Goal: Task Accomplishment & Management: Use online tool/utility

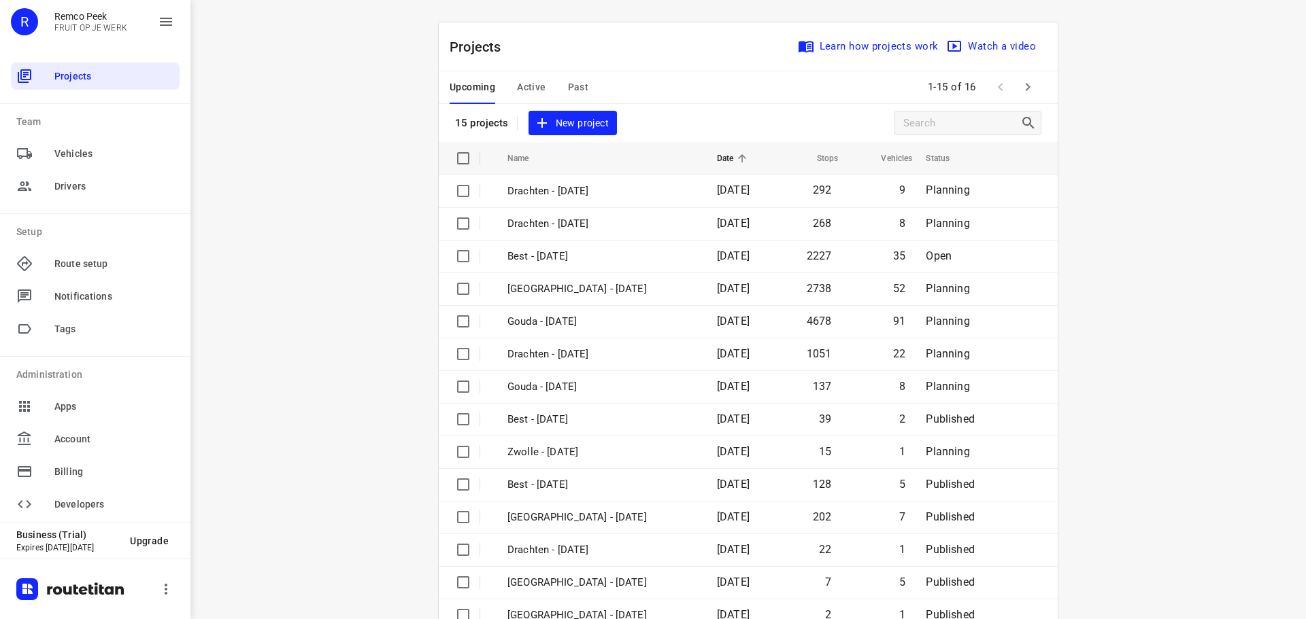
click at [568, 82] on span "Past" at bounding box center [578, 87] width 21 height 17
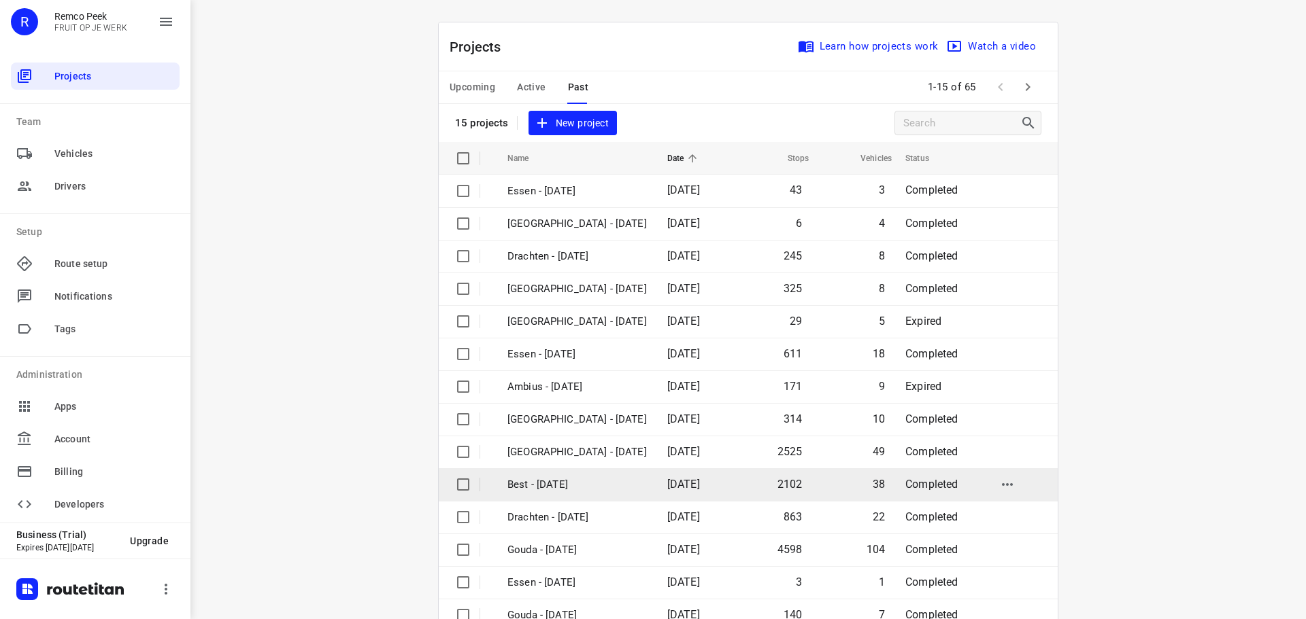
click at [531, 475] on td "Best - [DATE]" at bounding box center [575, 485] width 163 height 33
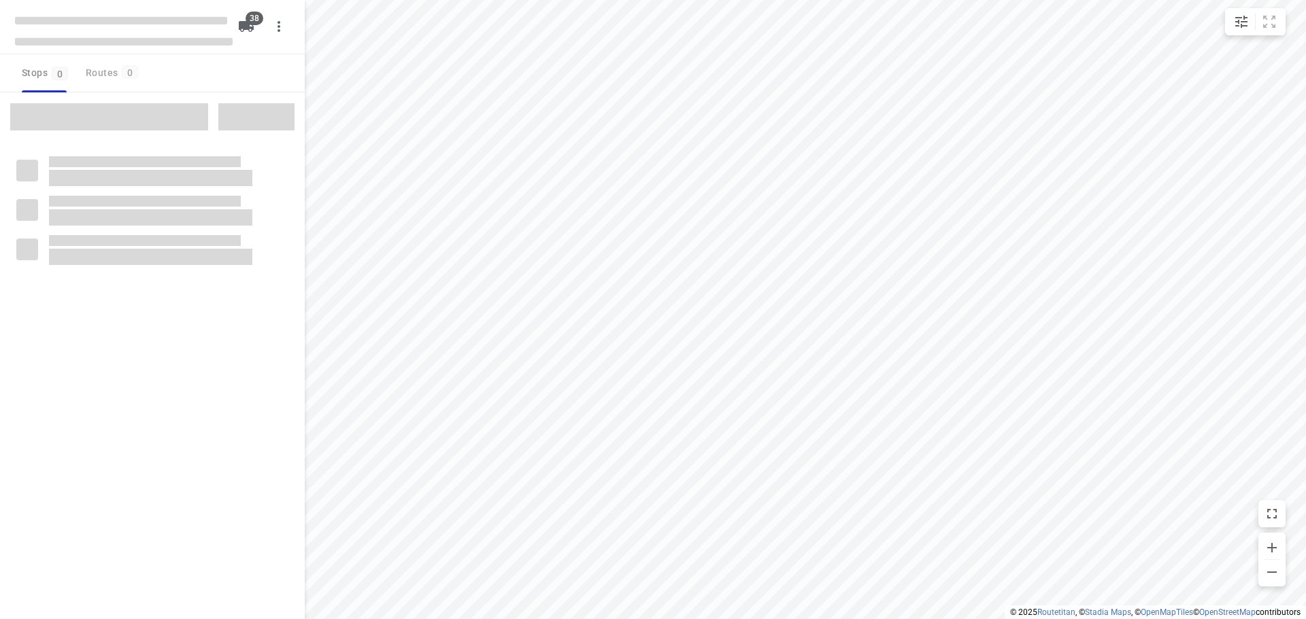
type input "distance"
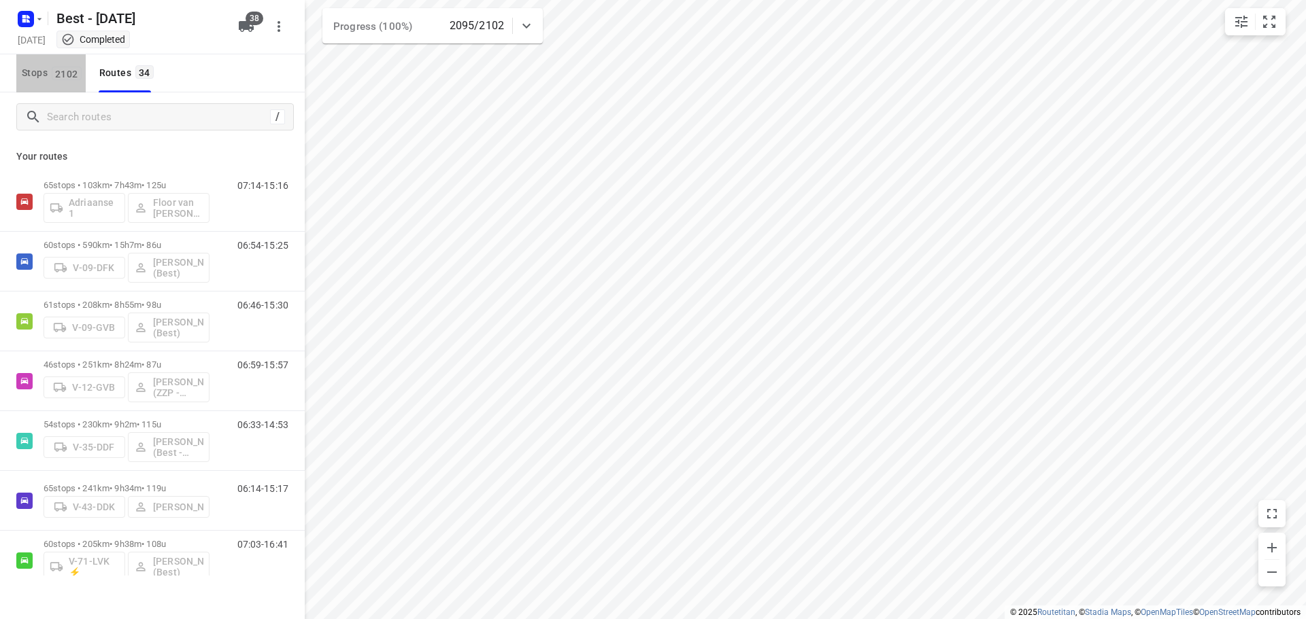
click at [52, 79] on span "2102" at bounding box center [67, 74] width 30 height 14
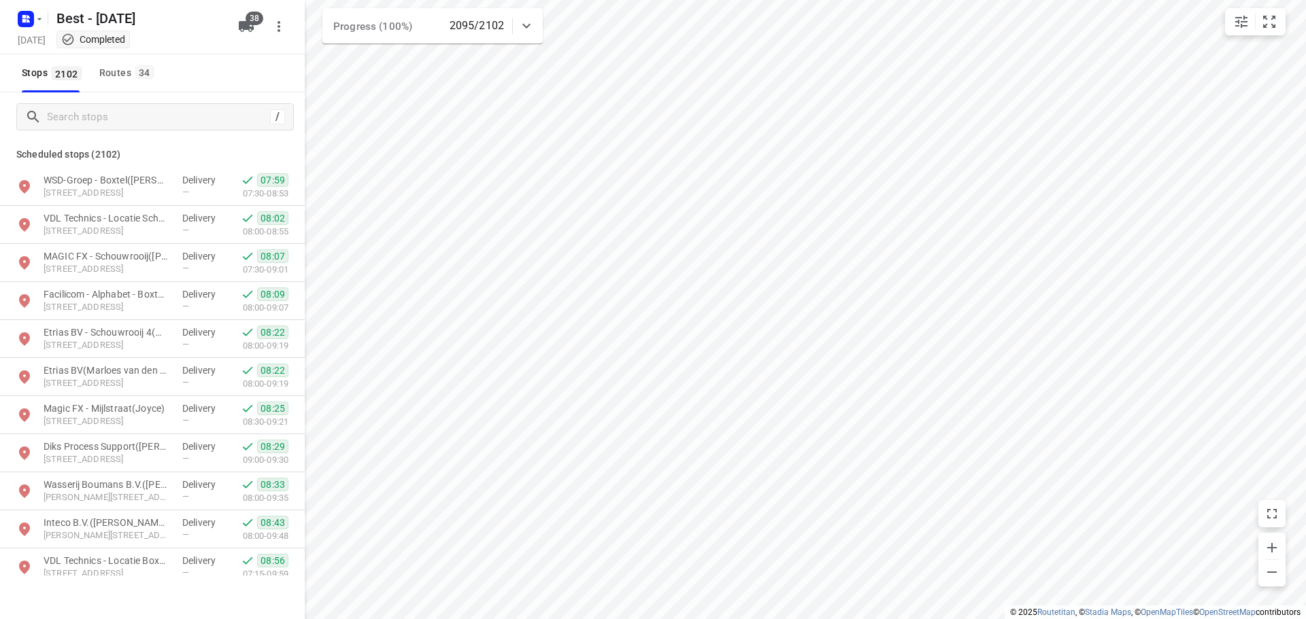
click at [90, 101] on div "/ Scheduled stops ( 2102 ) WSD-Groep - Boxtel([PERSON_NAME]) Schouwrooij 20, 52…" at bounding box center [152, 333] width 305 height 483
click at [85, 116] on div "/" at bounding box center [154, 116] width 277 height 27
click at [84, 116] on input "Search stops" at bounding box center [159, 117] width 222 height 21
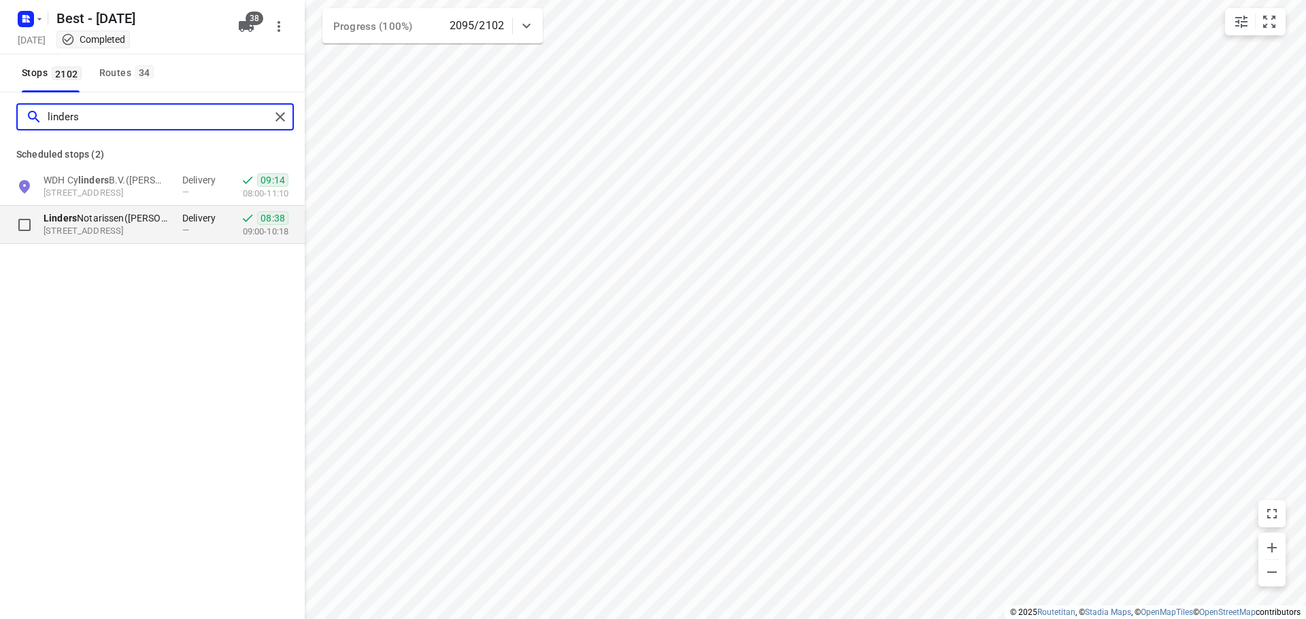
type input "linders"
click at [97, 233] on p "[STREET_ADDRESS]" at bounding box center [106, 231] width 125 height 13
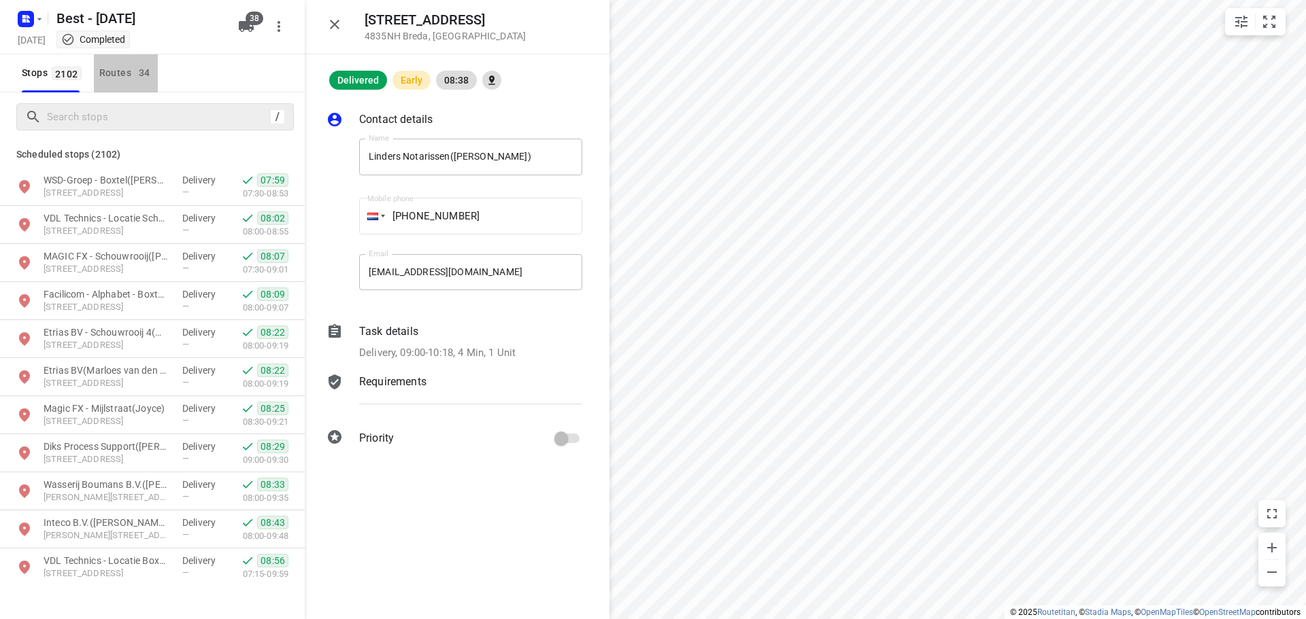
click at [123, 80] on div "Routes 34" at bounding box center [128, 73] width 58 height 17
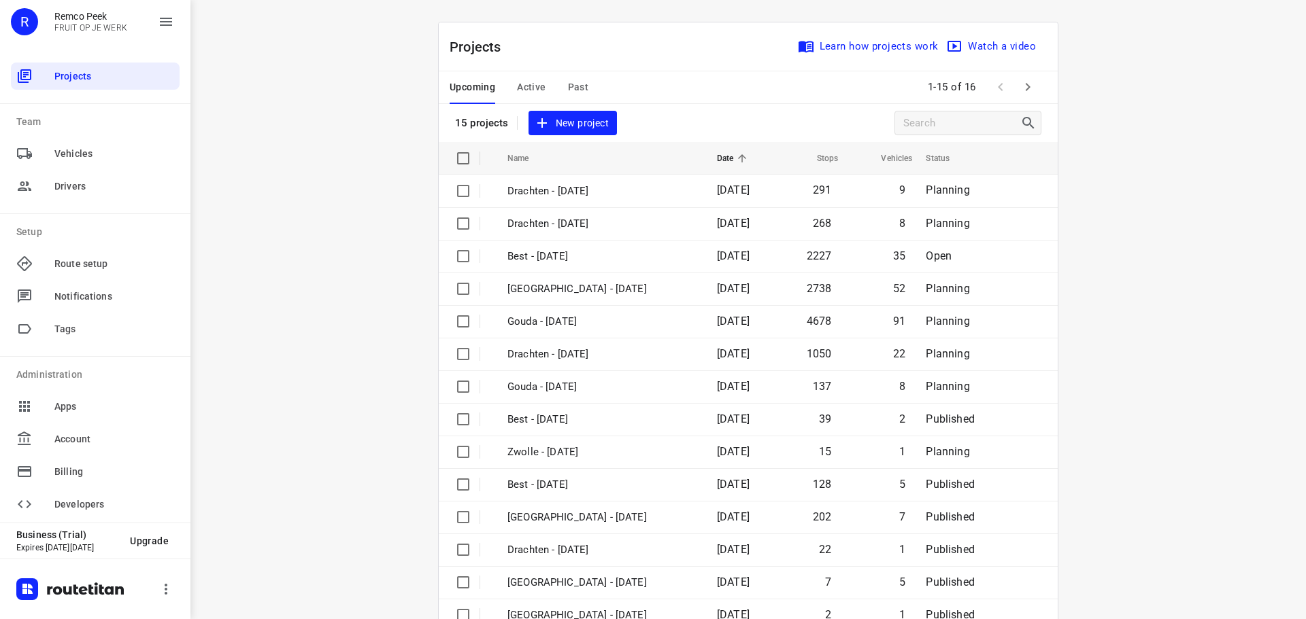
click at [552, 90] on div "Upcoming Active Past" at bounding box center [529, 87] width 160 height 33
click at [534, 88] on span "Active" at bounding box center [531, 87] width 29 height 17
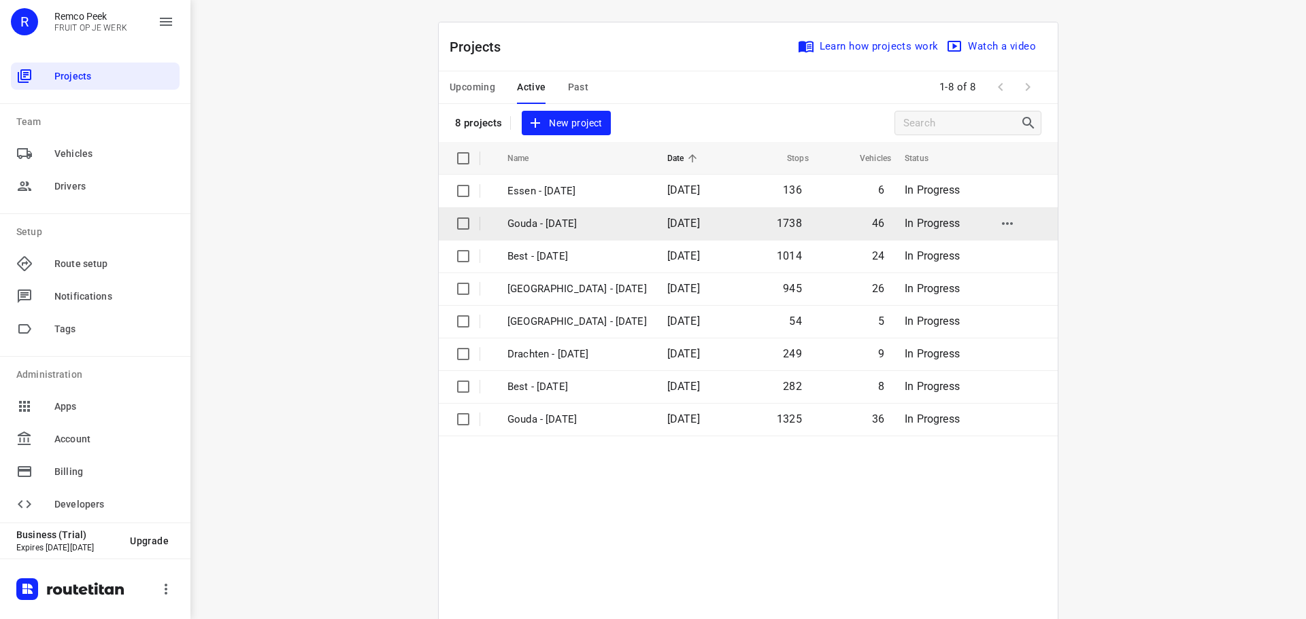
click at [545, 225] on p "Gouda - [DATE]" at bounding box center [576, 224] width 139 height 16
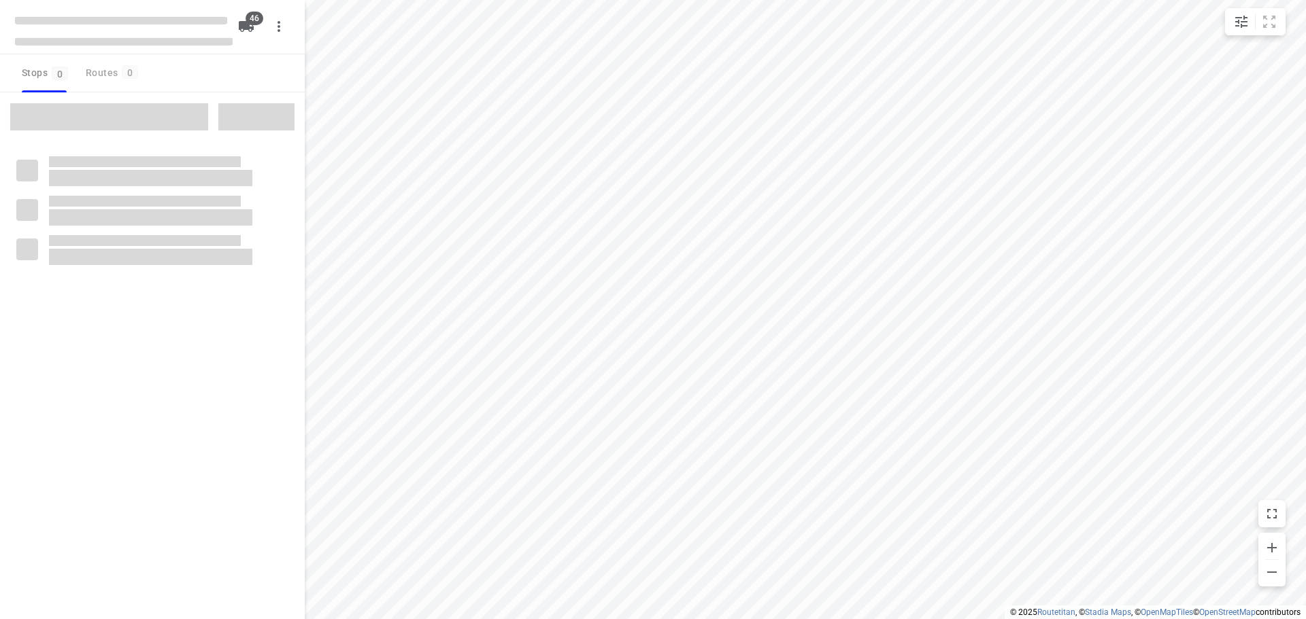
type input "distance"
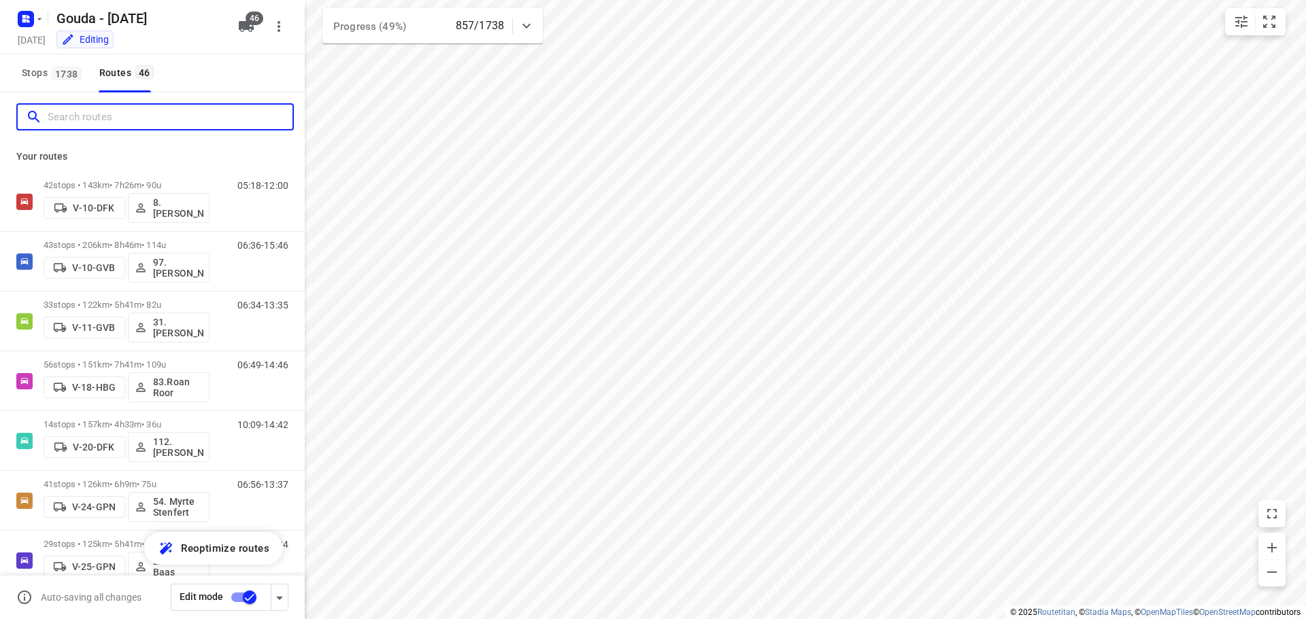
click at [105, 114] on input "Search routes" at bounding box center [170, 117] width 245 height 21
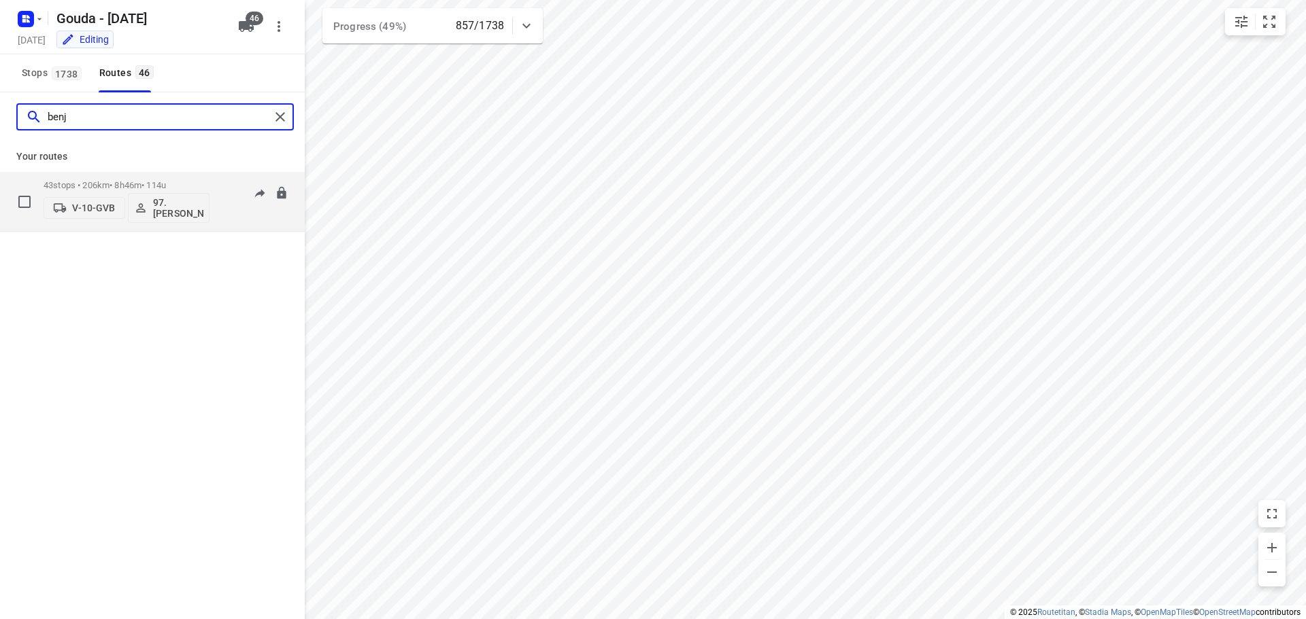
type input "benj"
click at [95, 185] on p "43 stops • 206km • 8h46m • 114u" at bounding box center [127, 185] width 166 height 10
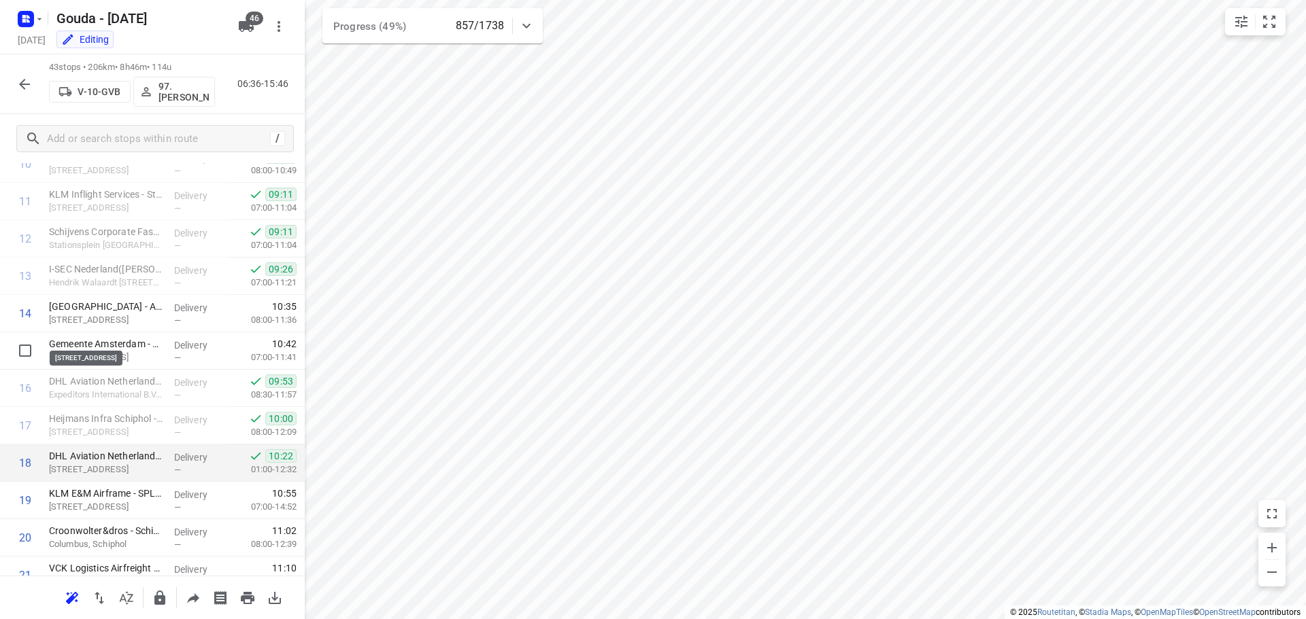
scroll to position [544, 0]
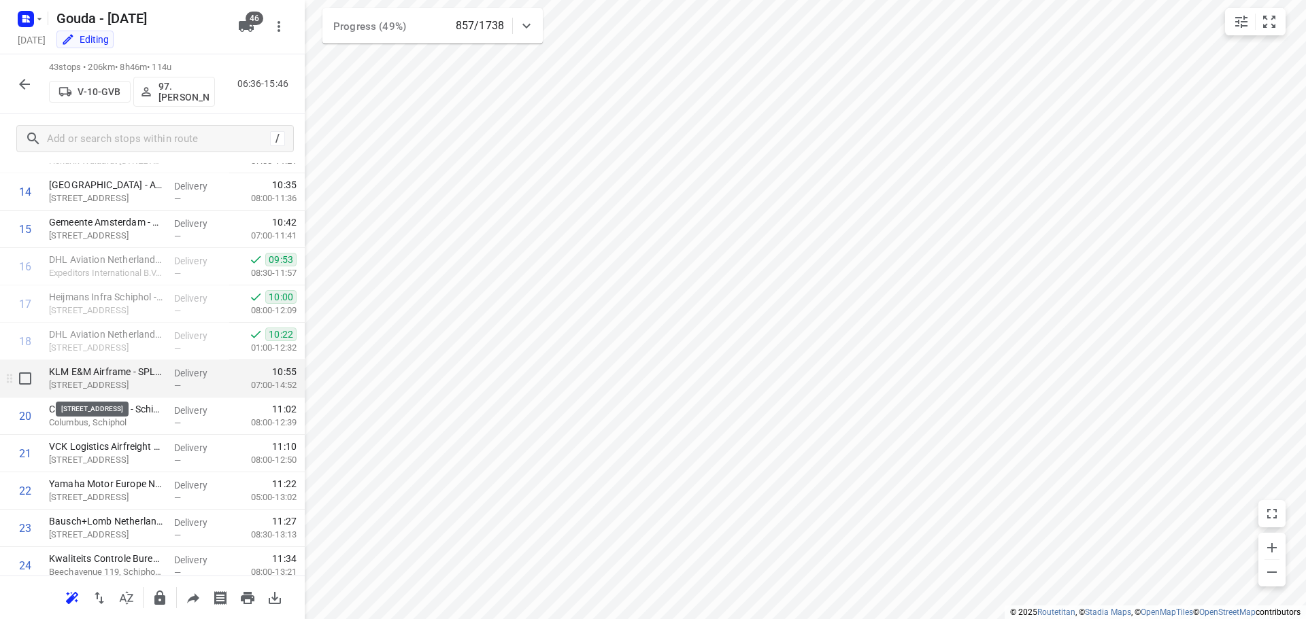
click at [126, 389] on p "Anchoragelaan 50, Schiphol" at bounding box center [106, 386] width 114 height 14
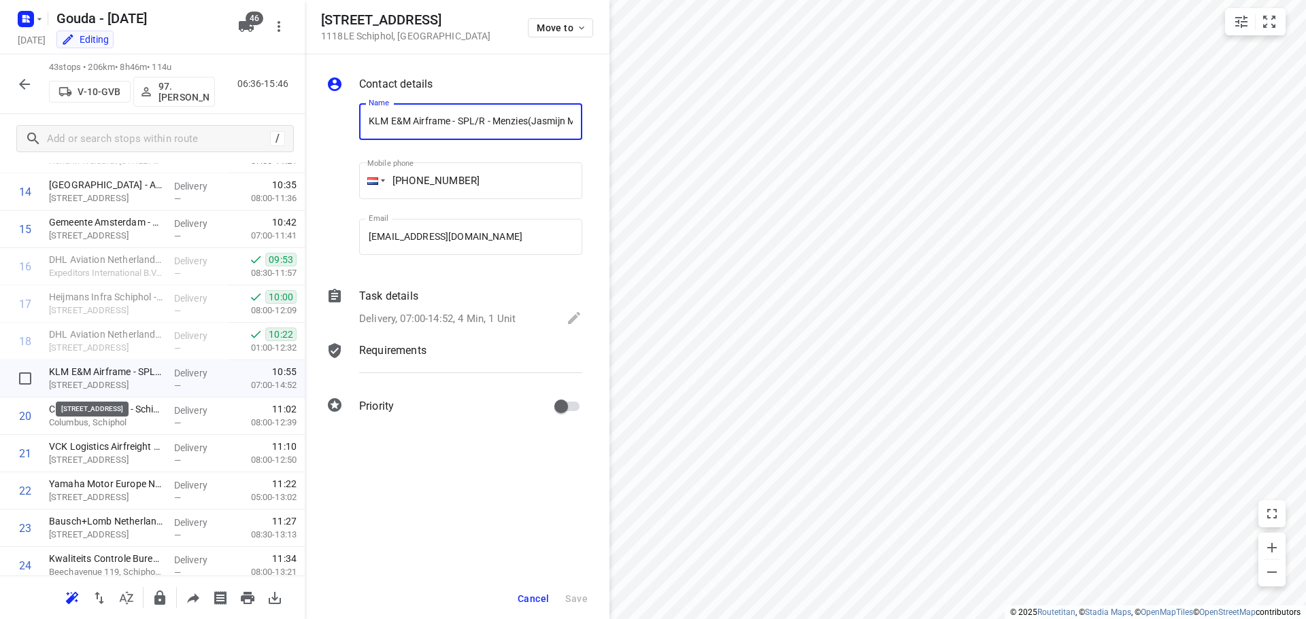
scroll to position [0, 50]
click at [449, 325] on p "Delivery, 07:00-14:52, 4 Min, 1 Unit" at bounding box center [437, 319] width 156 height 16
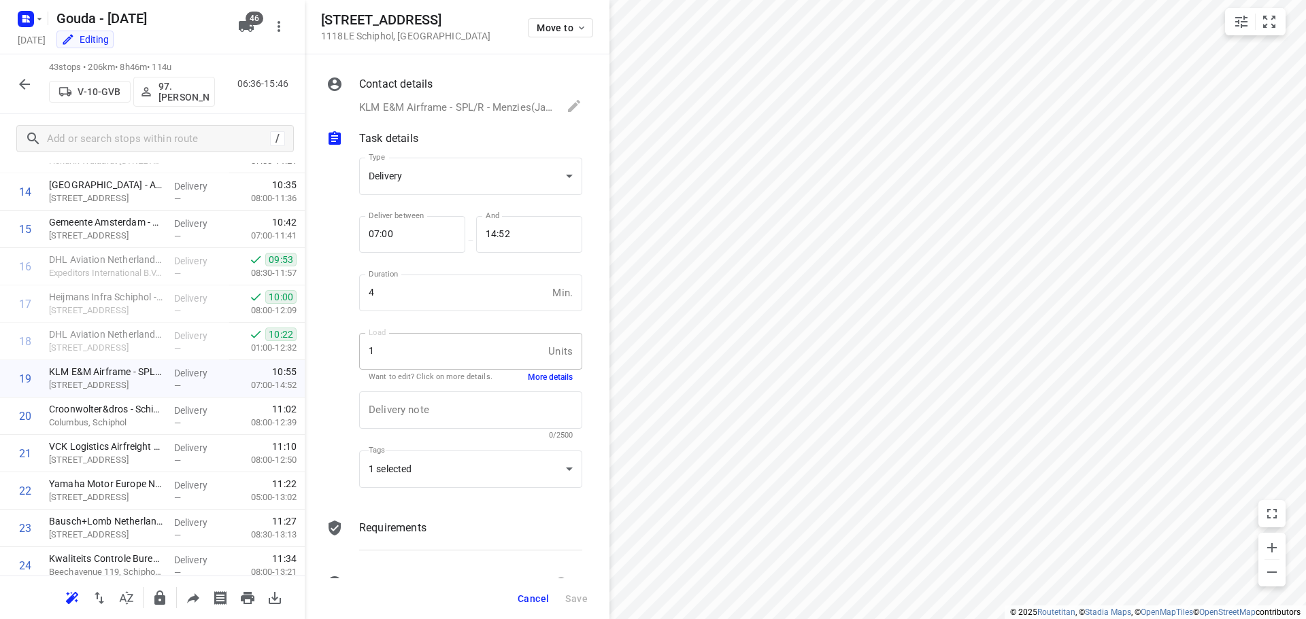
scroll to position [0, 0]
click at [538, 377] on button "More details" at bounding box center [550, 378] width 45 height 12
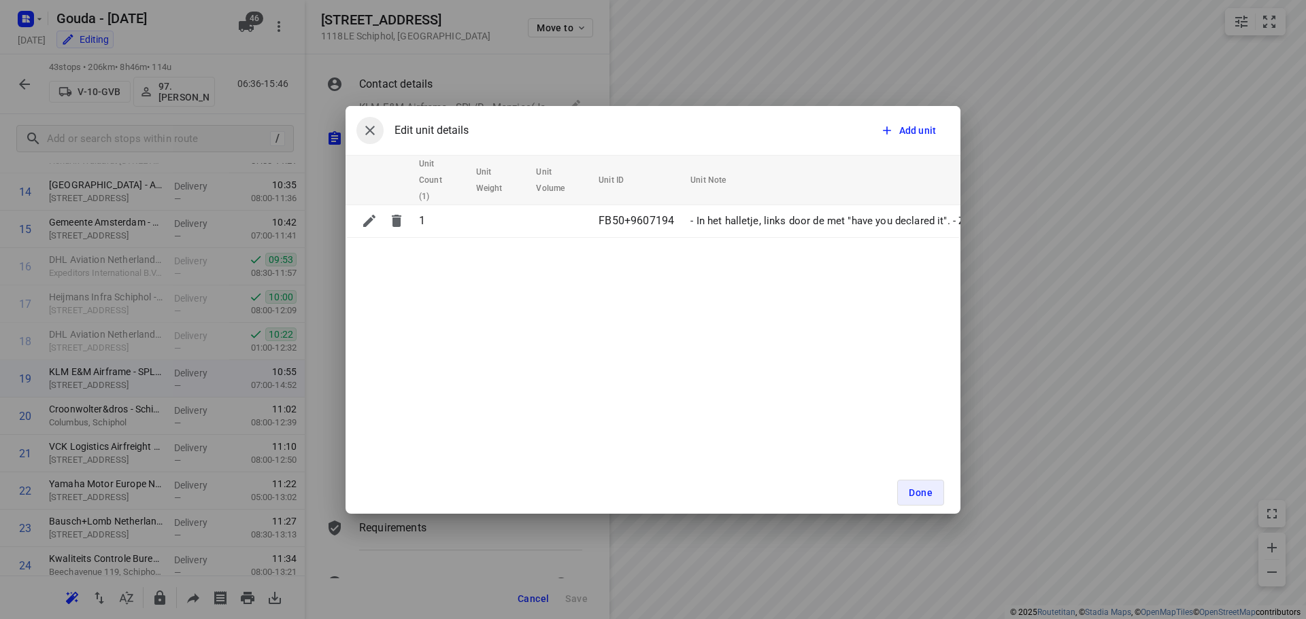
click at [369, 130] on icon "button" at bounding box center [370, 131] width 10 height 10
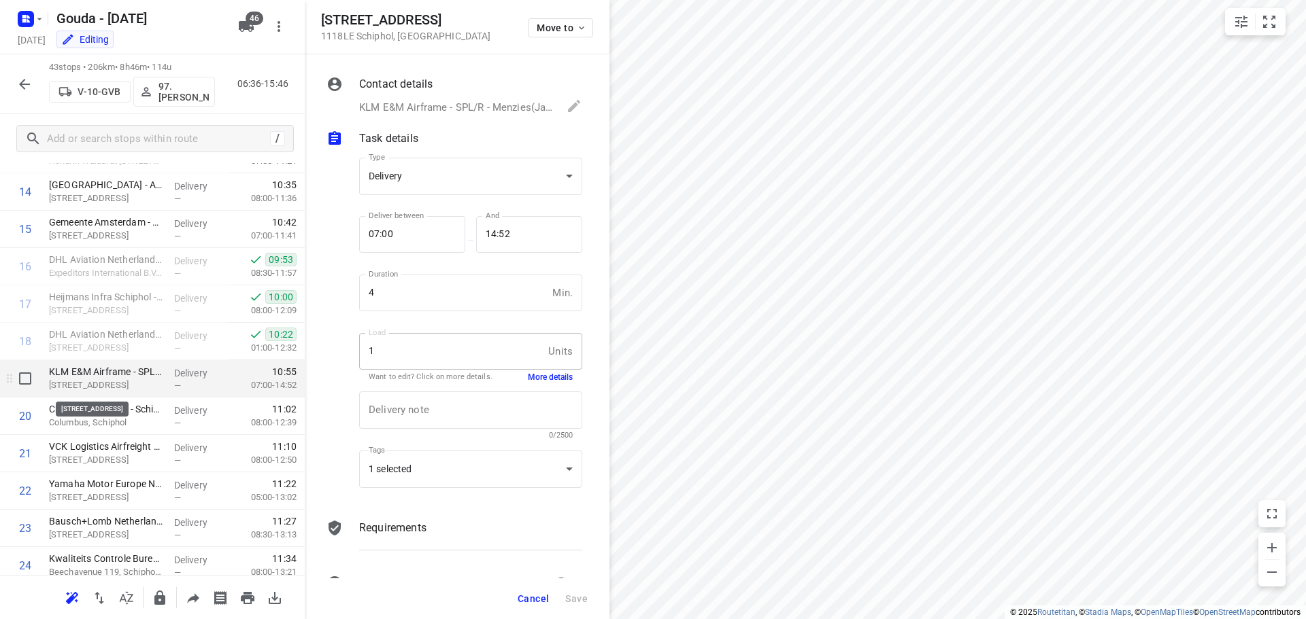
click at [120, 384] on p "Anchoragelaan 50, Schiphol" at bounding box center [106, 386] width 114 height 14
click at [554, 375] on button "More details" at bounding box center [550, 378] width 45 height 12
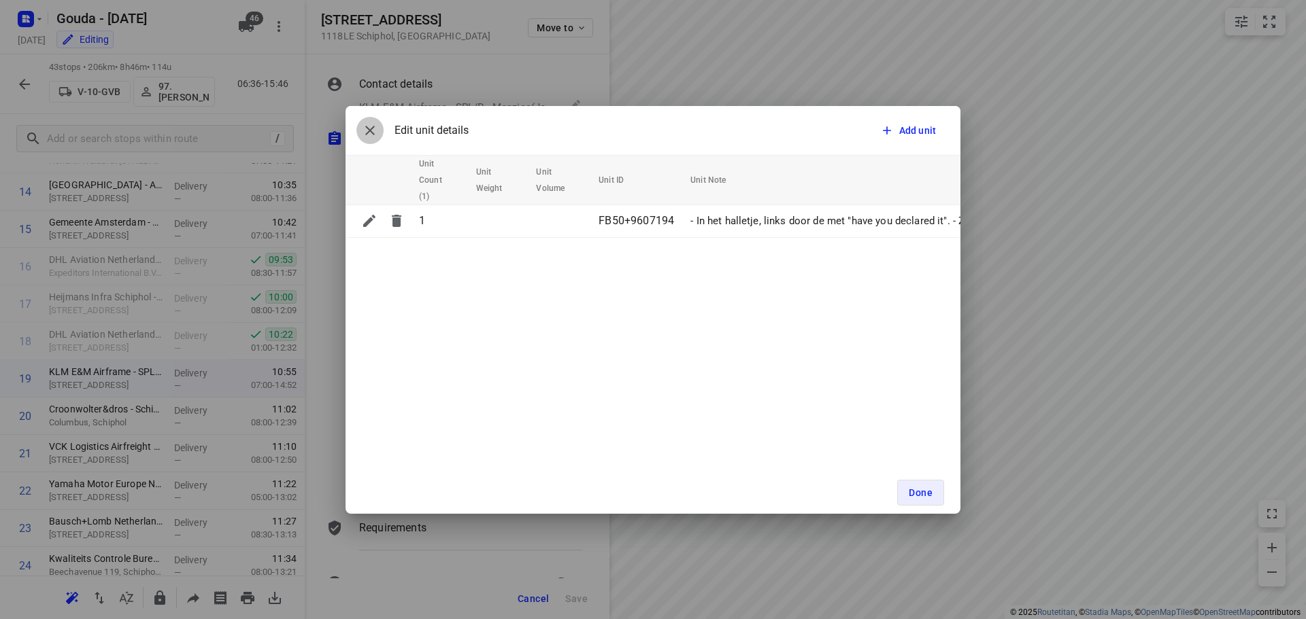
click at [360, 133] on button "button" at bounding box center [369, 130] width 27 height 27
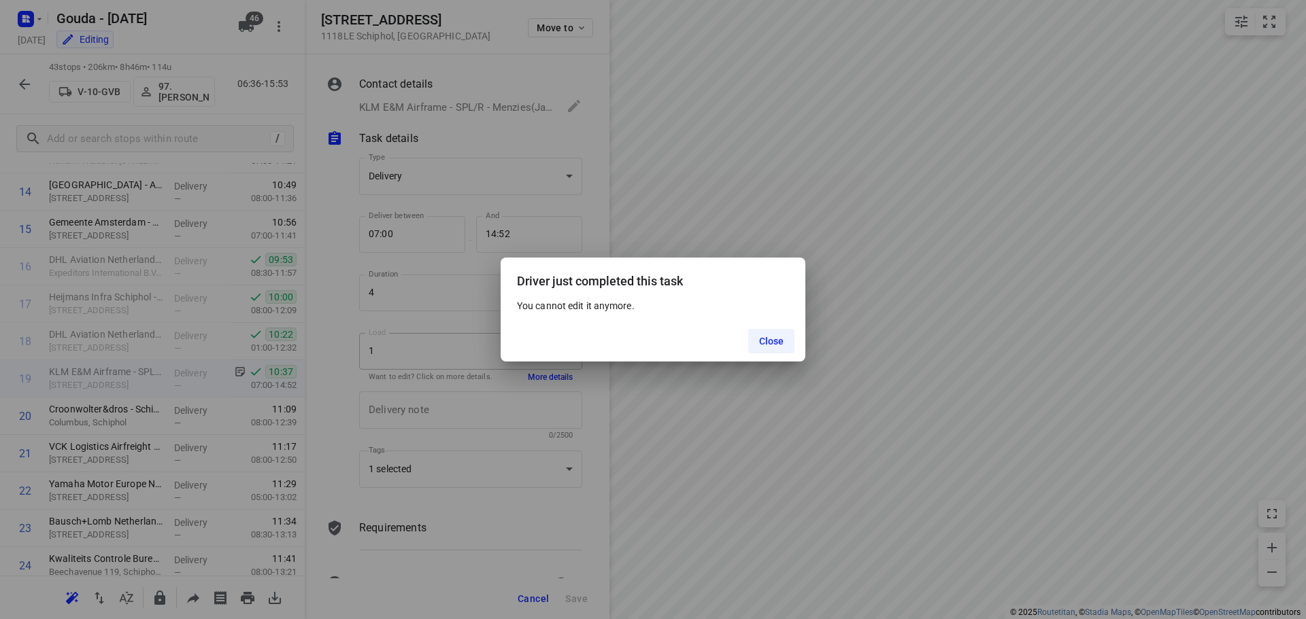
click at [778, 329] on button "Close" at bounding box center [771, 341] width 47 height 24
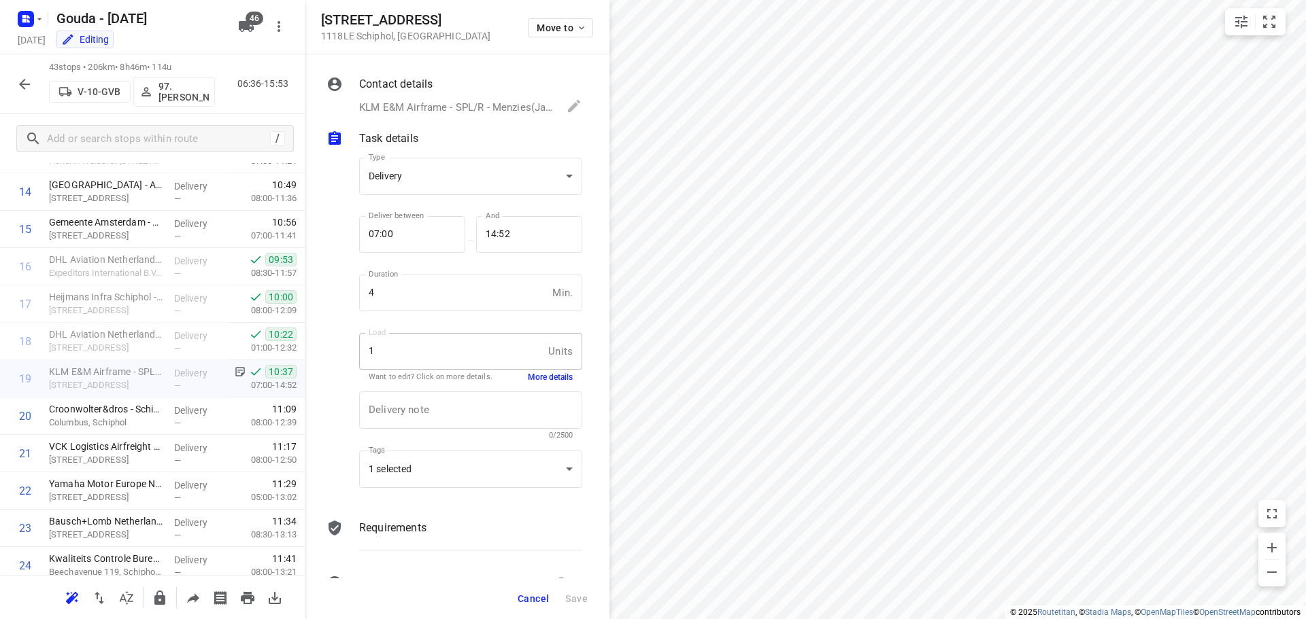
click at [525, 596] on span "Cancel" at bounding box center [532, 599] width 31 height 11
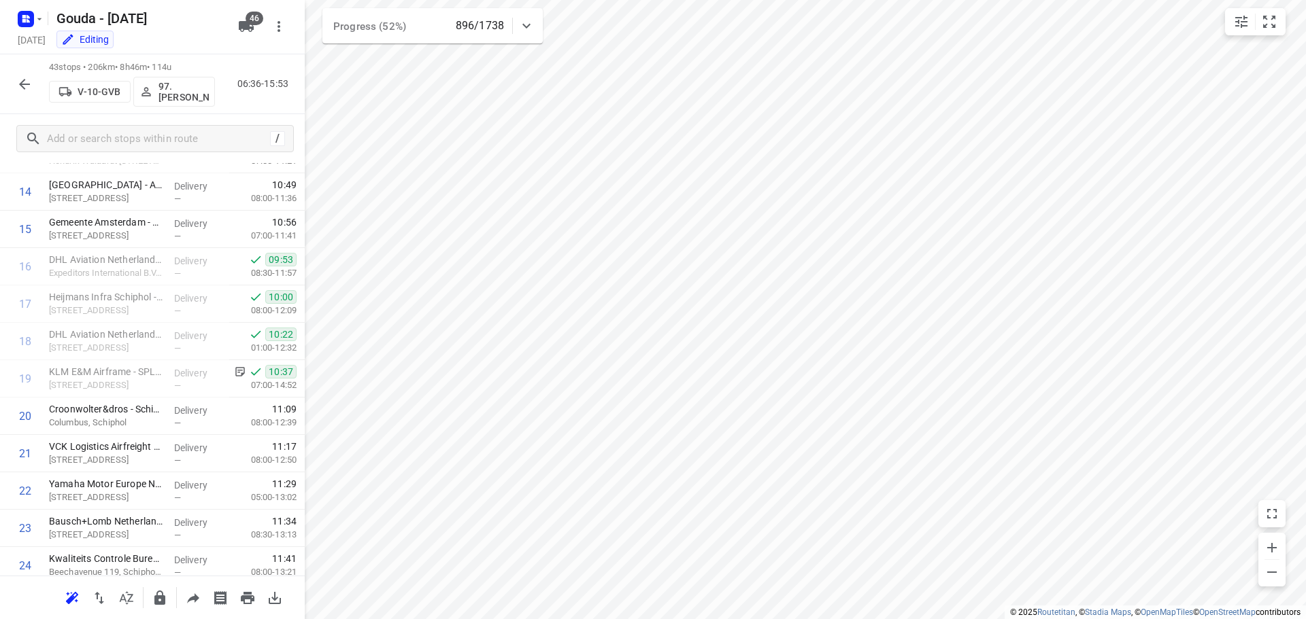
click at [27, 92] on button "button" at bounding box center [24, 84] width 27 height 27
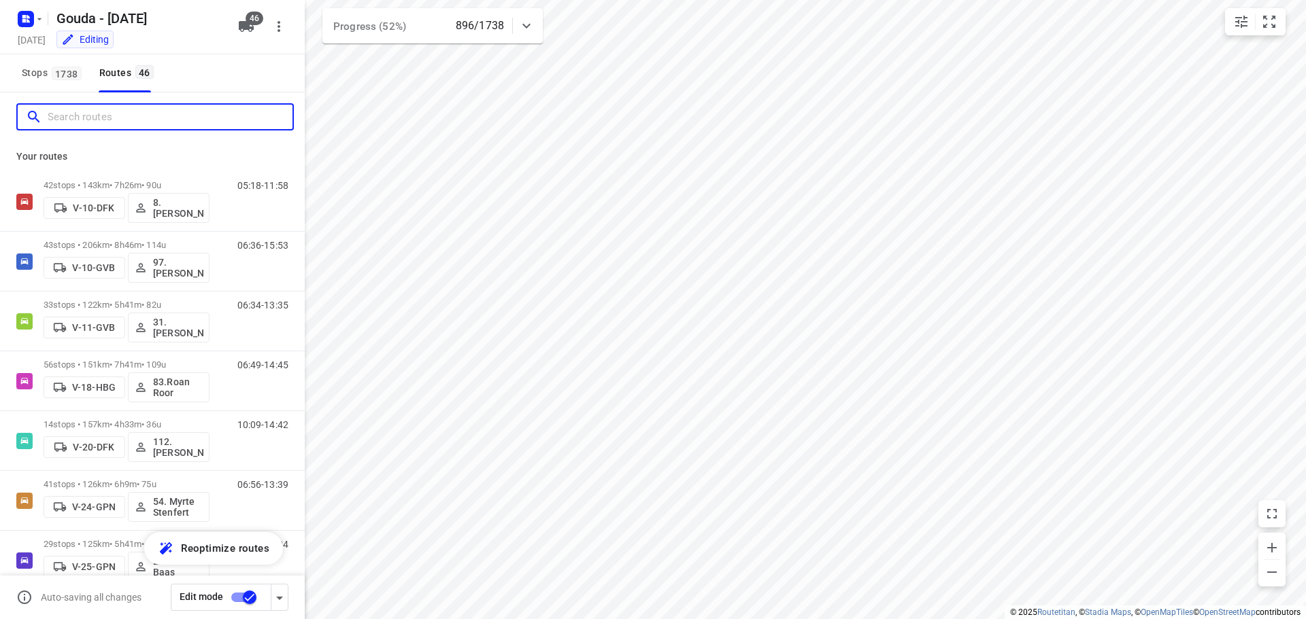
click at [69, 111] on input "Search routes" at bounding box center [170, 117] width 245 height 21
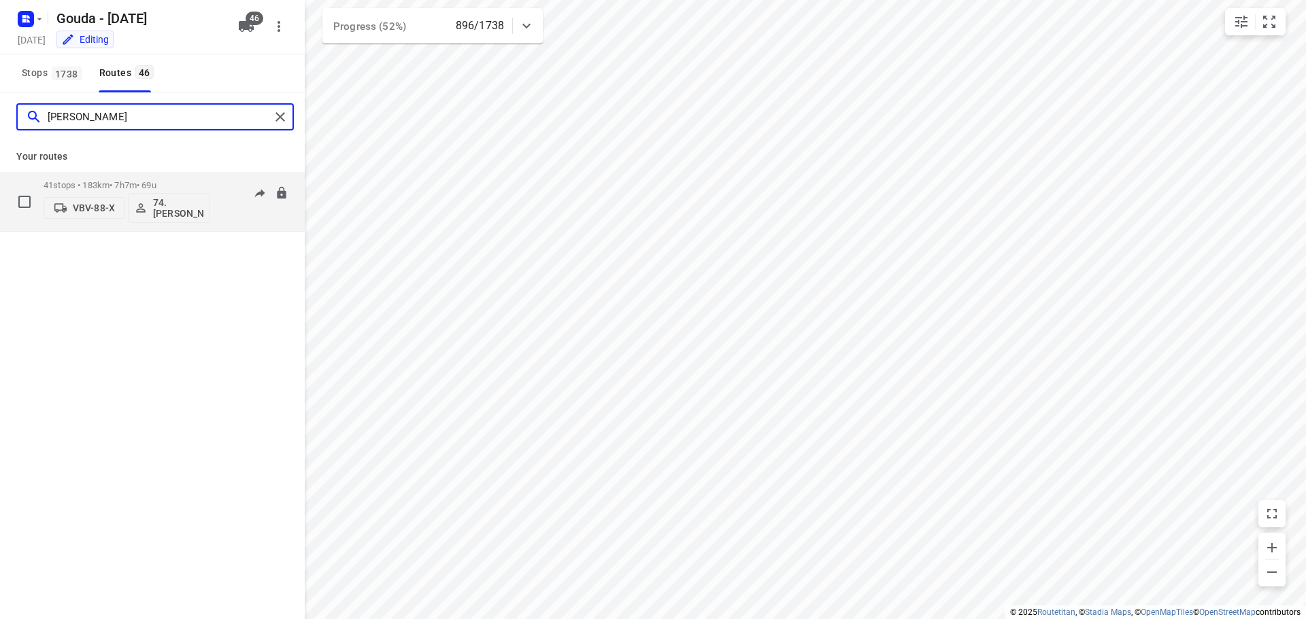
type input "edwin"
click at [109, 179] on div "41 stops • 183km • 7h7m • 69u VBV-88-X 74.Edwin van Riemsdijk" at bounding box center [127, 201] width 166 height 56
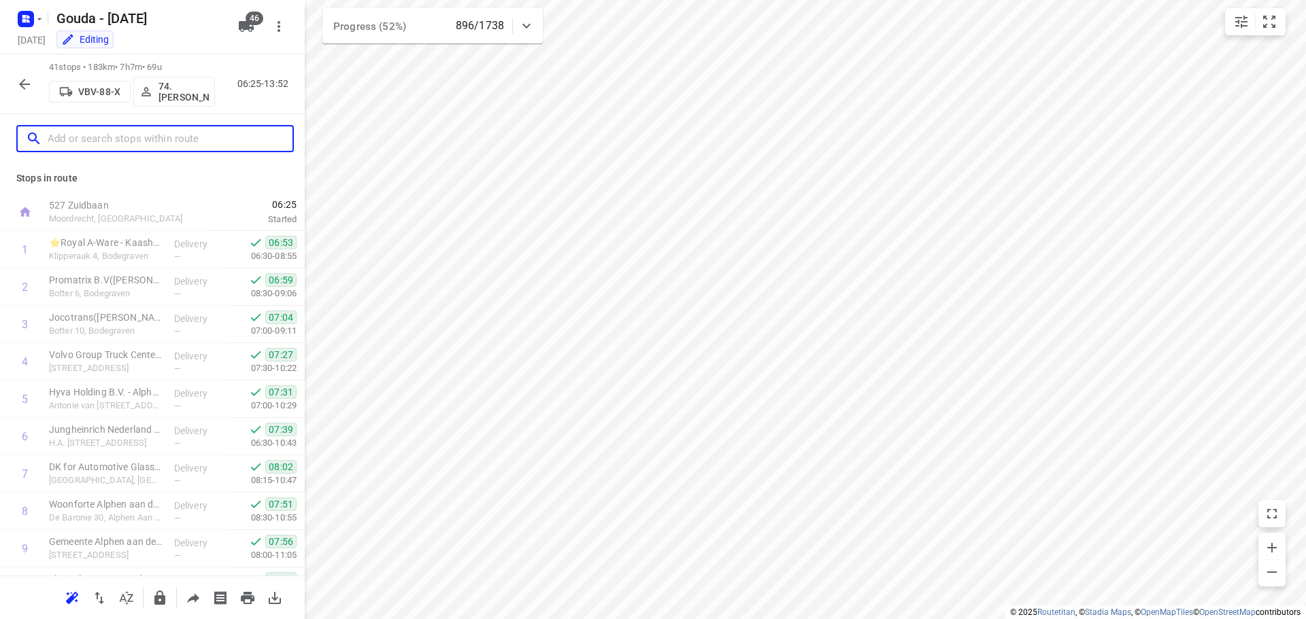
click at [129, 146] on input "text" at bounding box center [170, 139] width 245 height 21
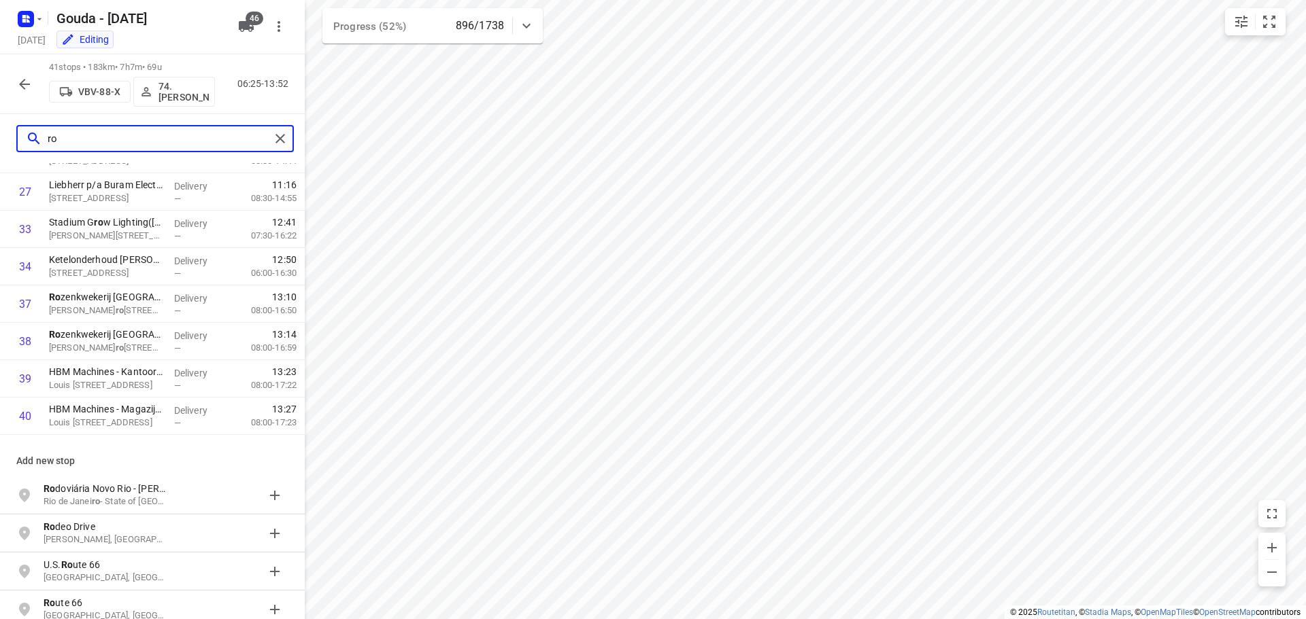
scroll to position [527, 0]
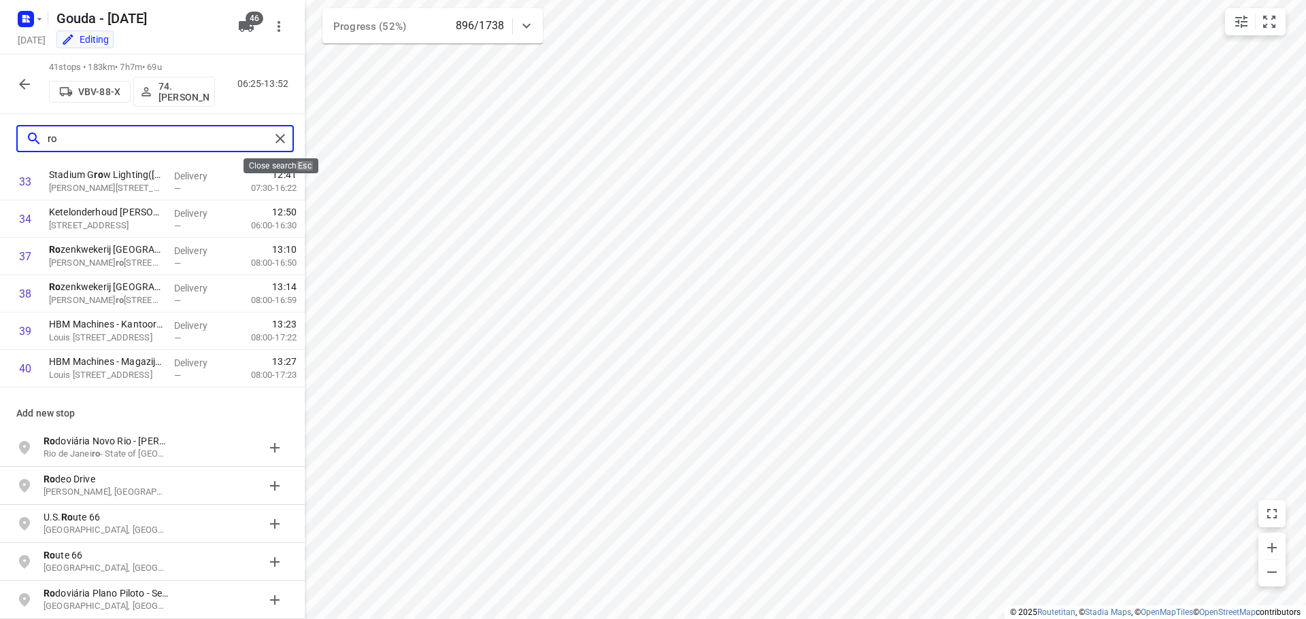
type input "ro"
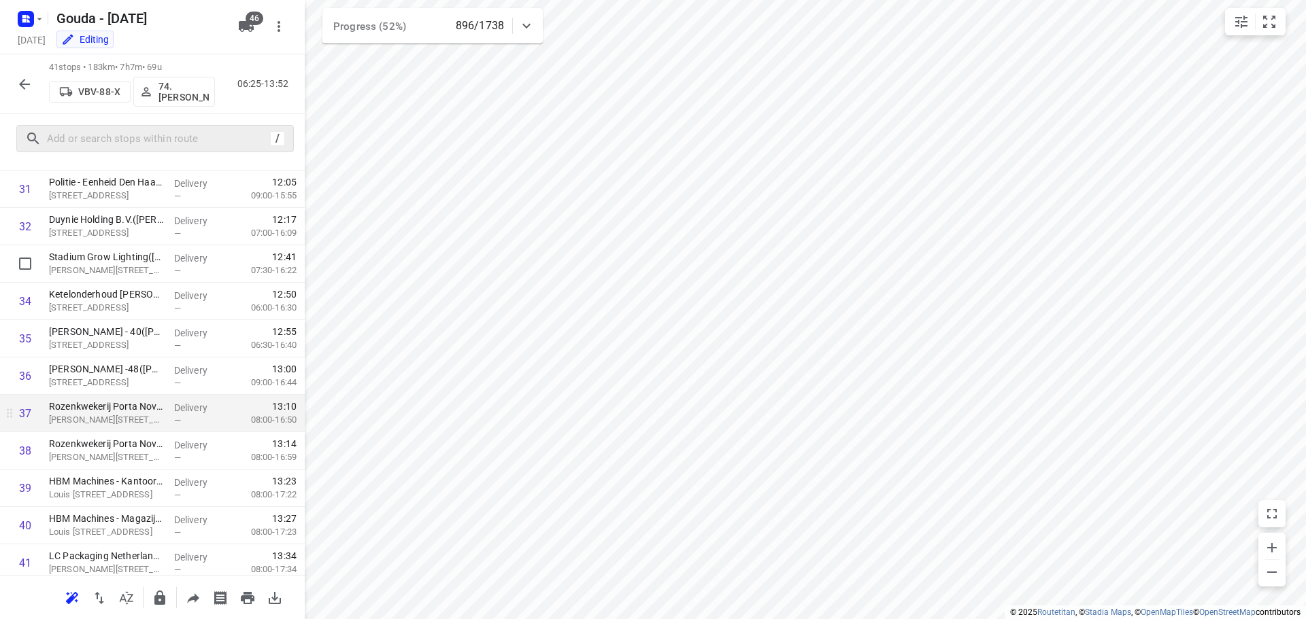
scroll to position [1226, 0]
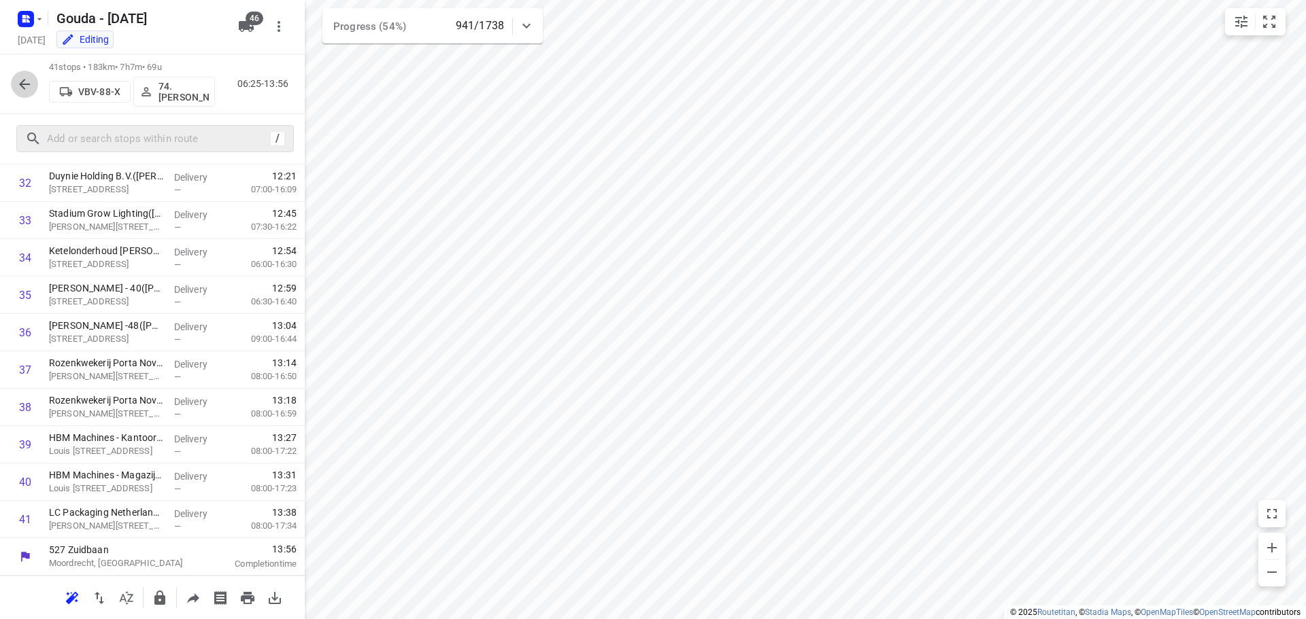
click at [24, 76] on icon "button" at bounding box center [24, 84] width 16 height 16
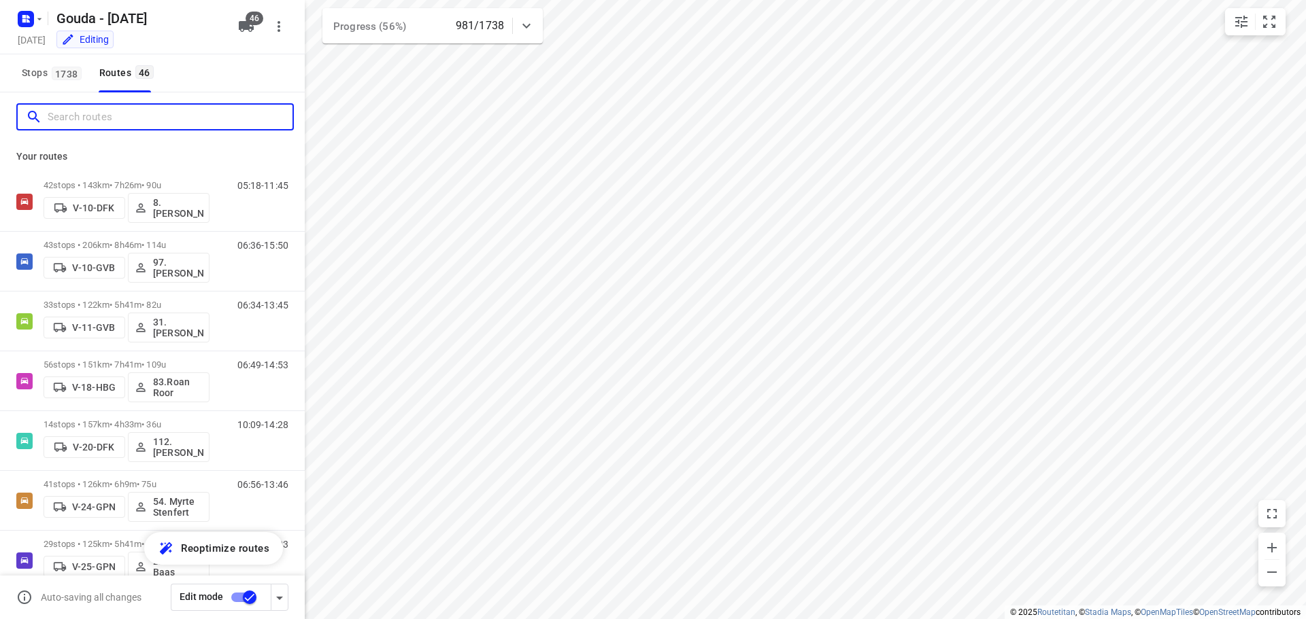
click at [65, 120] on input "Search routes" at bounding box center [170, 117] width 245 height 21
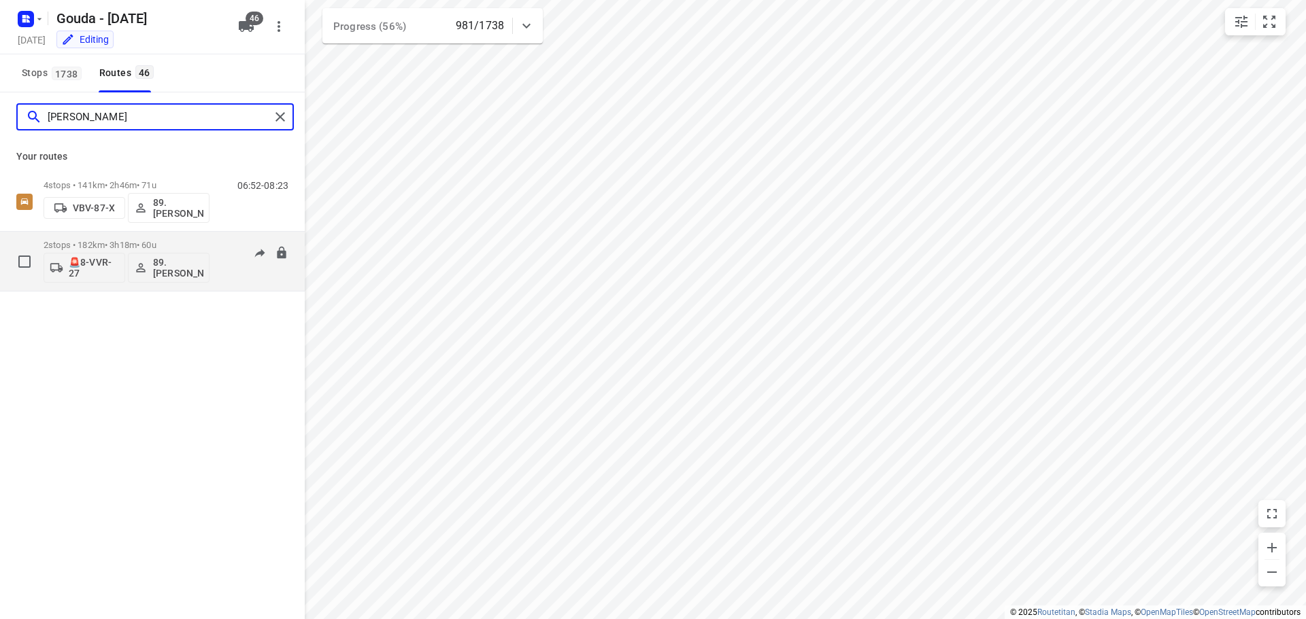
type input "marcel"
click at [92, 239] on div "2 stops • 182km • 3h18m • 60u 🚨8-VVR-27 89.Marcel Aerts" at bounding box center [127, 261] width 166 height 56
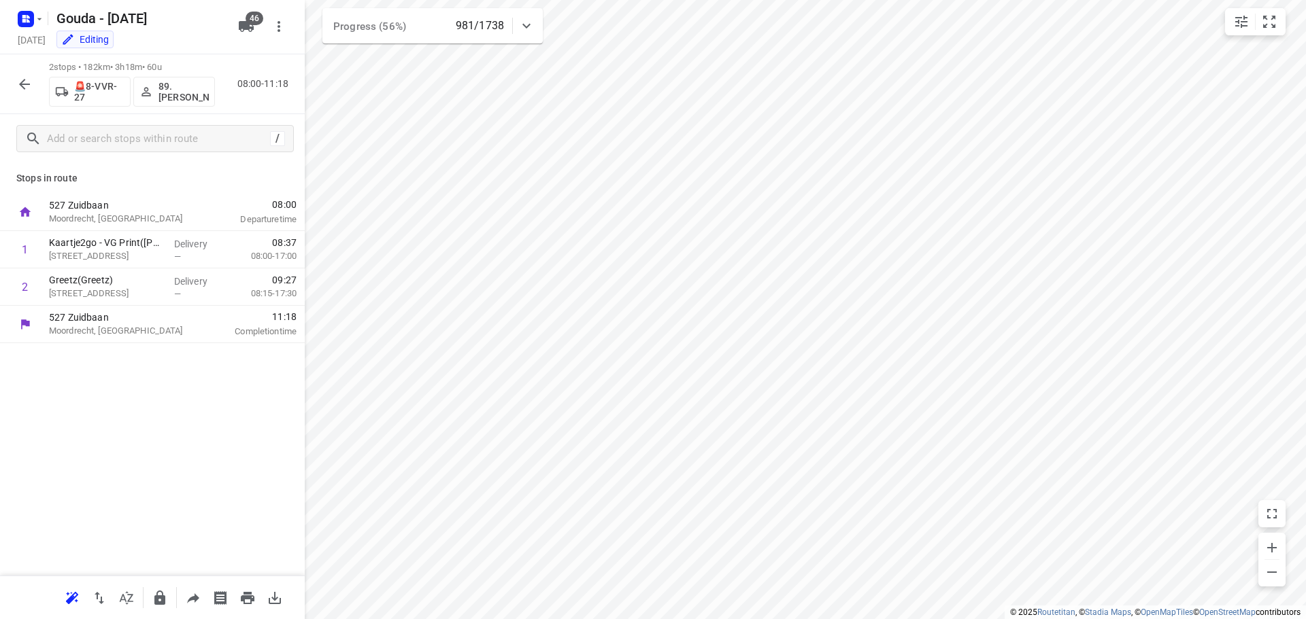
click at [12, 83] on button "button" at bounding box center [24, 84] width 27 height 27
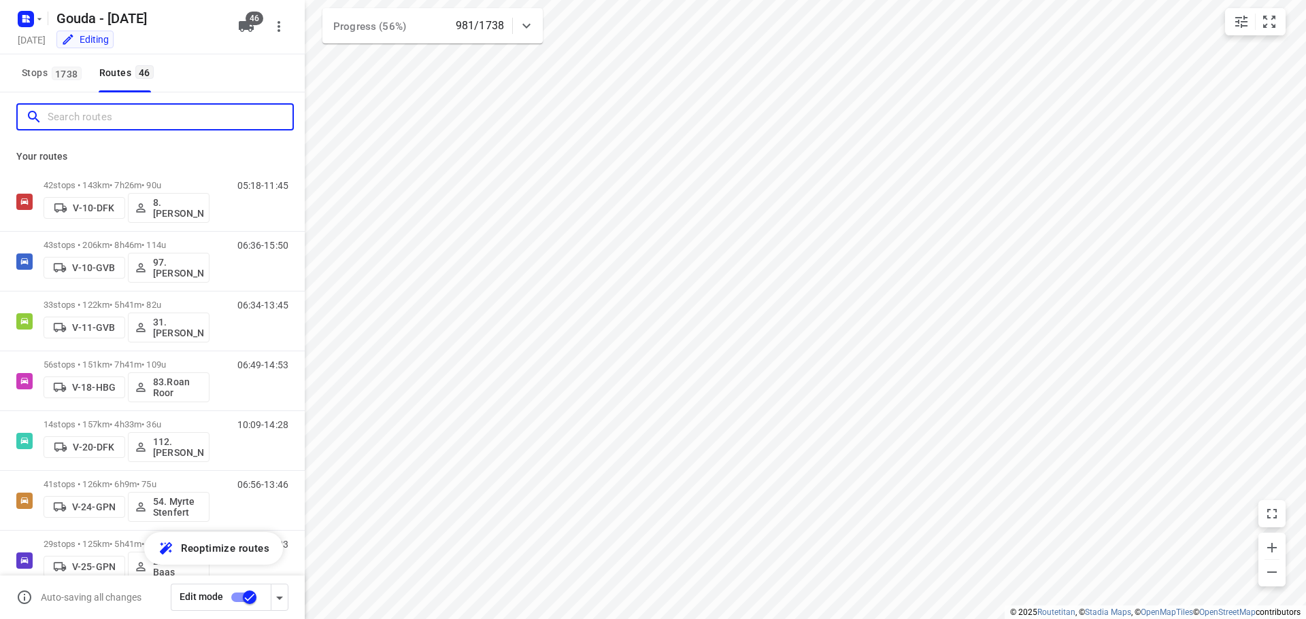
click at [112, 123] on input "Search routes" at bounding box center [170, 117] width 245 height 21
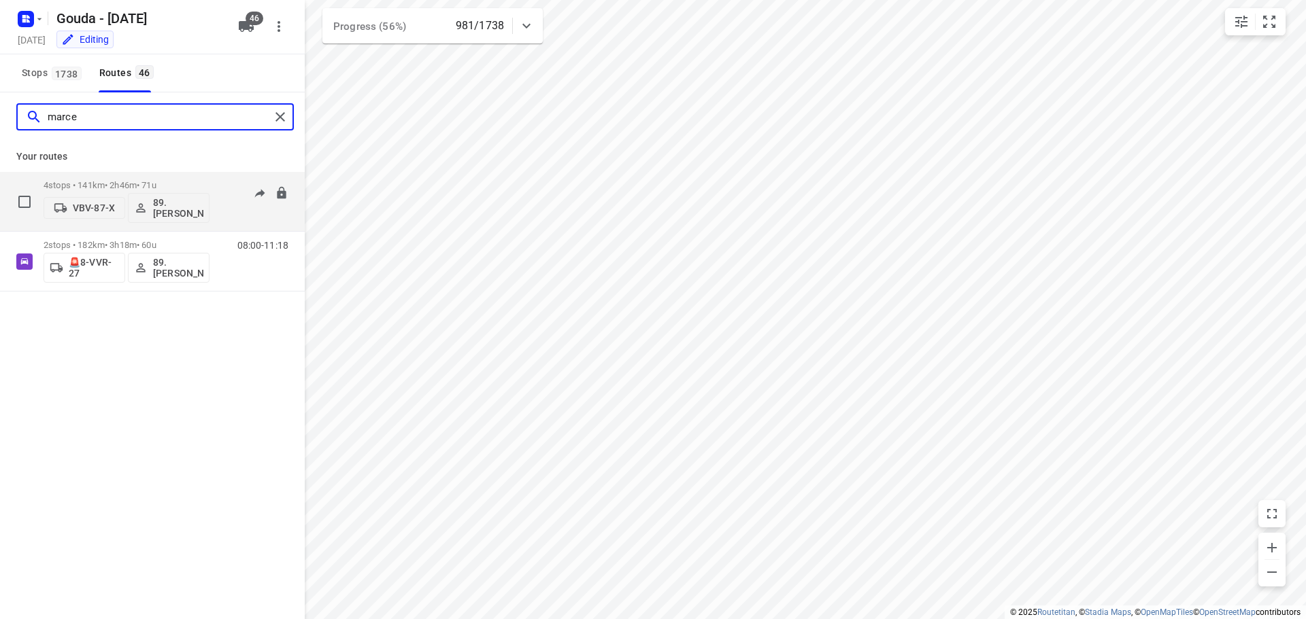
type input "marce"
click at [69, 188] on p "4 stops • 141km • 2h46m • 71u" at bounding box center [127, 185] width 166 height 10
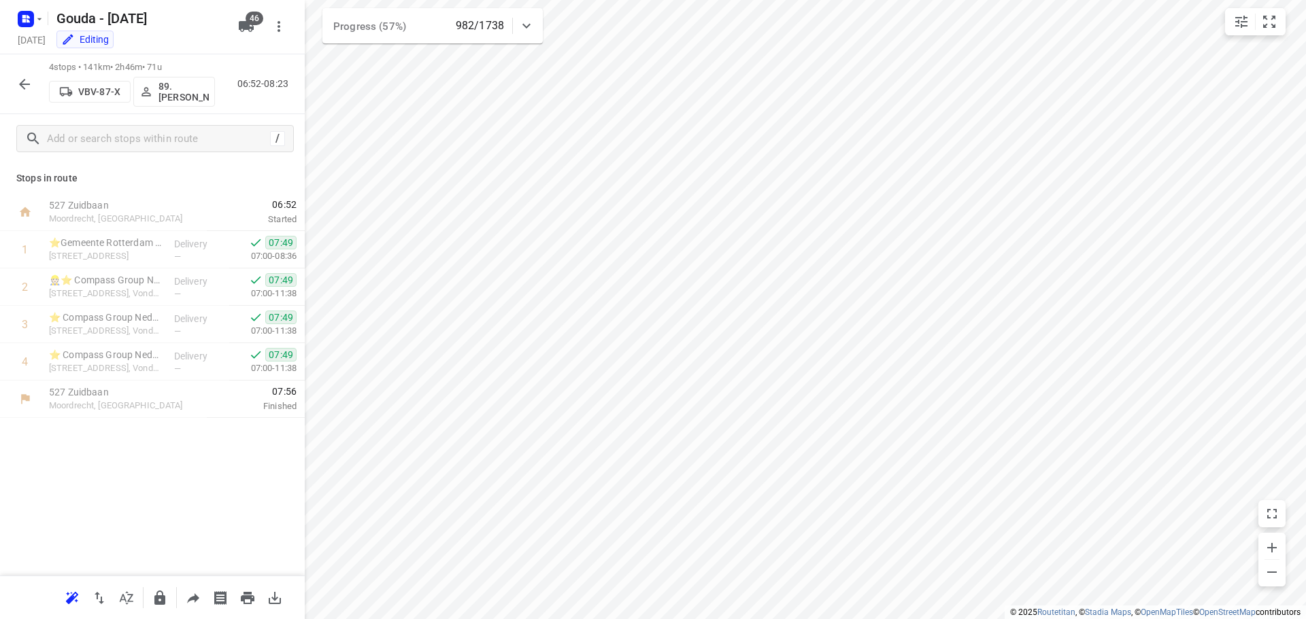
click at [15, 96] on div at bounding box center [24, 84] width 27 height 27
click at [16, 87] on button "button" at bounding box center [24, 84] width 27 height 27
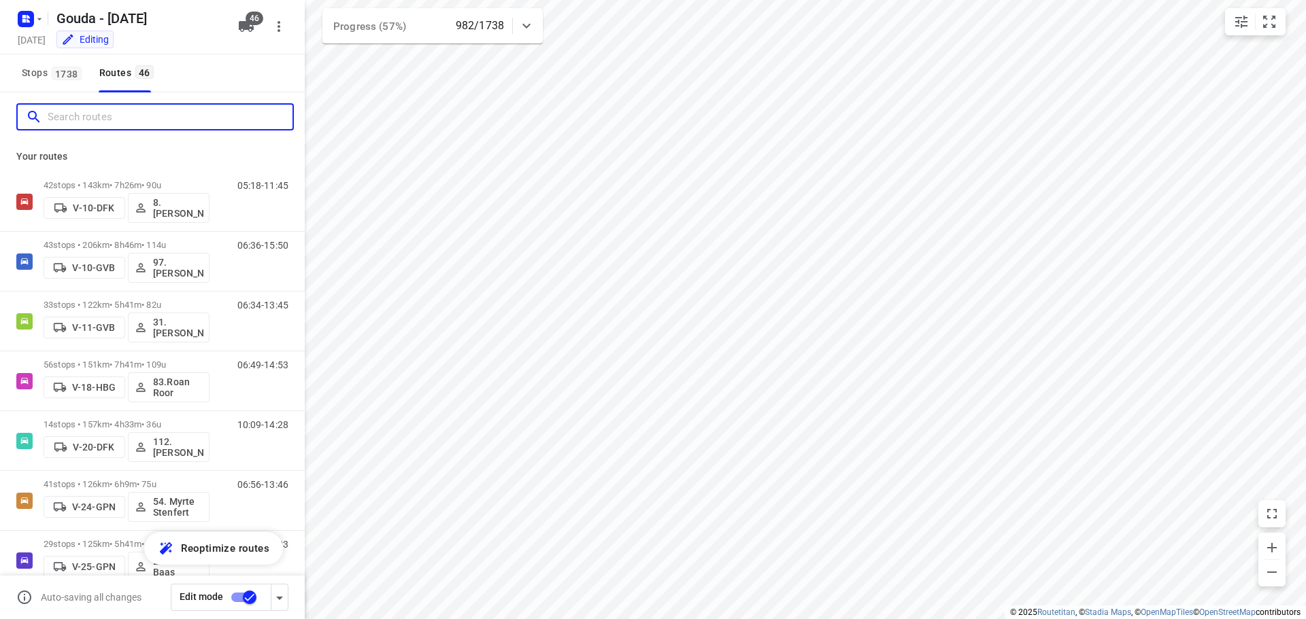
click at [180, 124] on input "Search routes" at bounding box center [170, 117] width 245 height 21
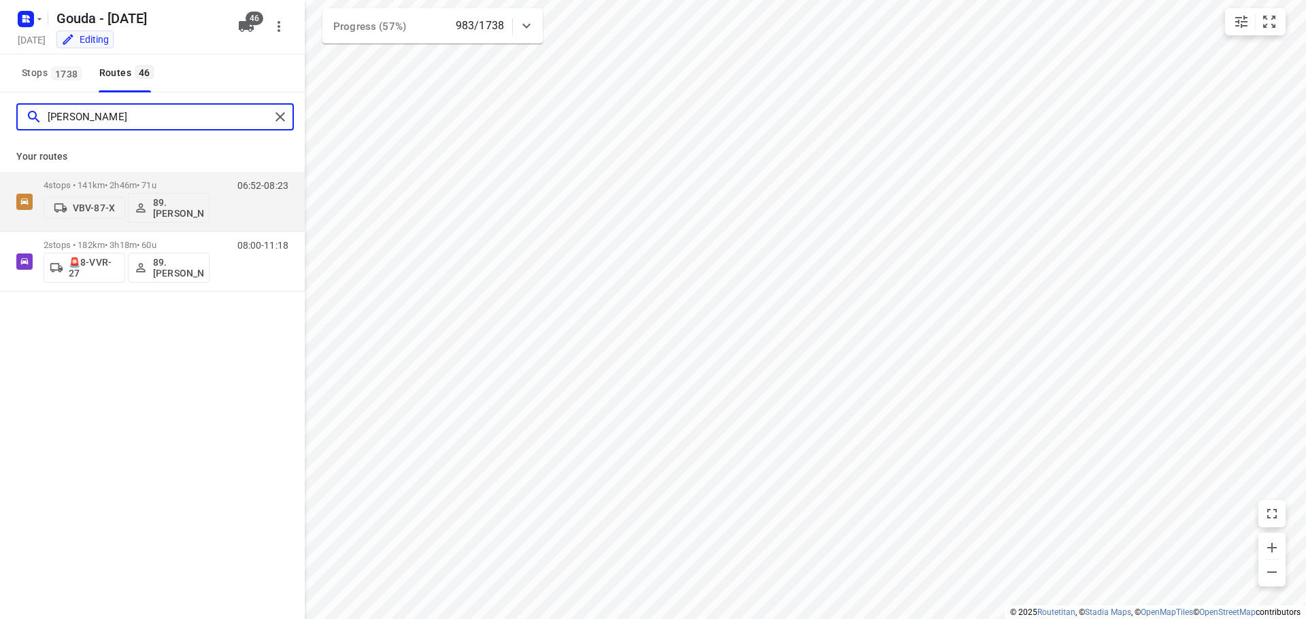
type input "marcel"
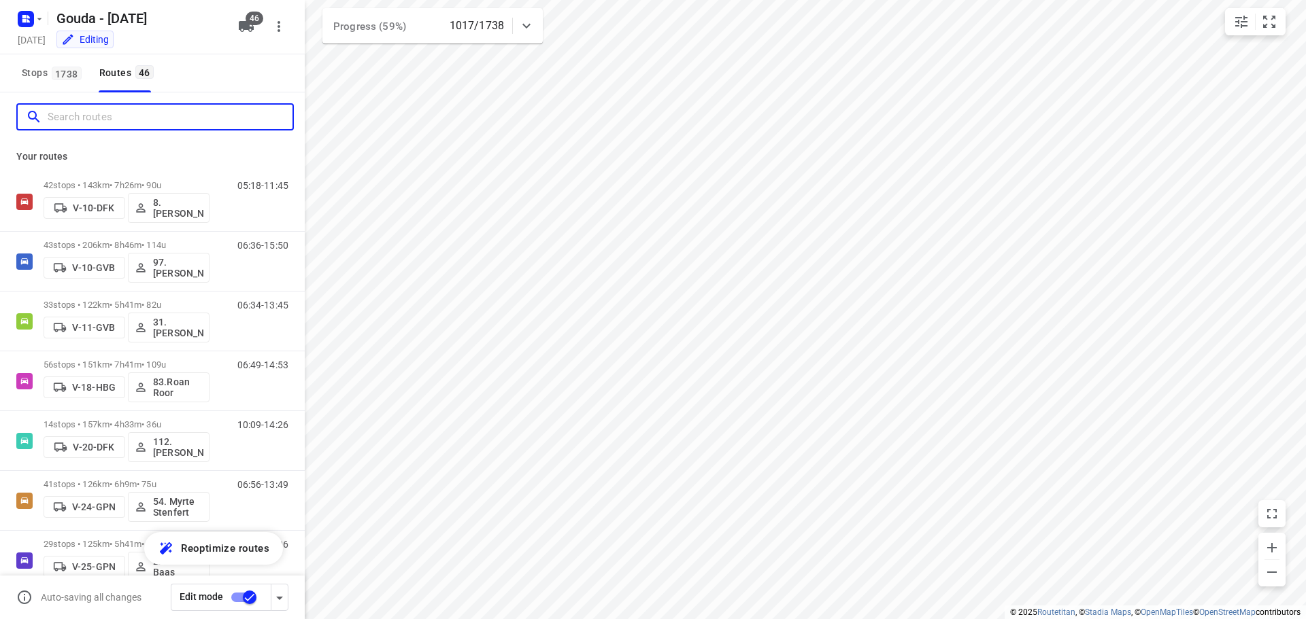
click at [250, 114] on input "Search routes" at bounding box center [170, 117] width 245 height 21
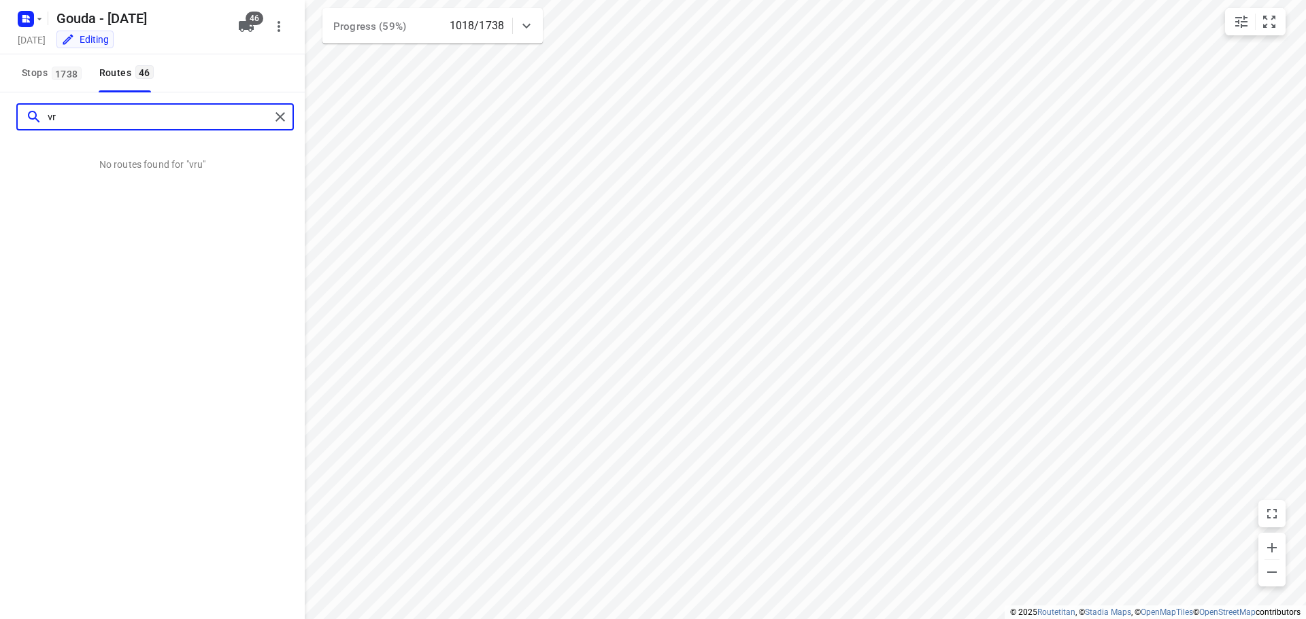
type input "v"
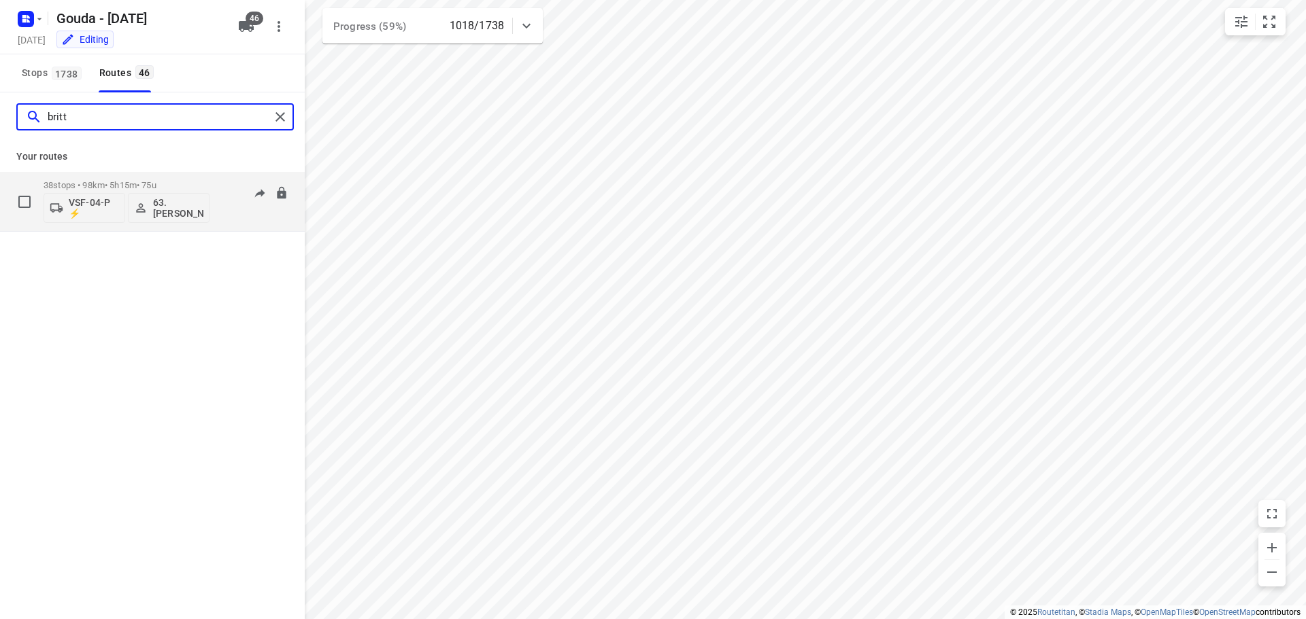
type input "britt"
click at [86, 186] on p "38 stops • 98km • 5h15m • 75u" at bounding box center [127, 185] width 166 height 10
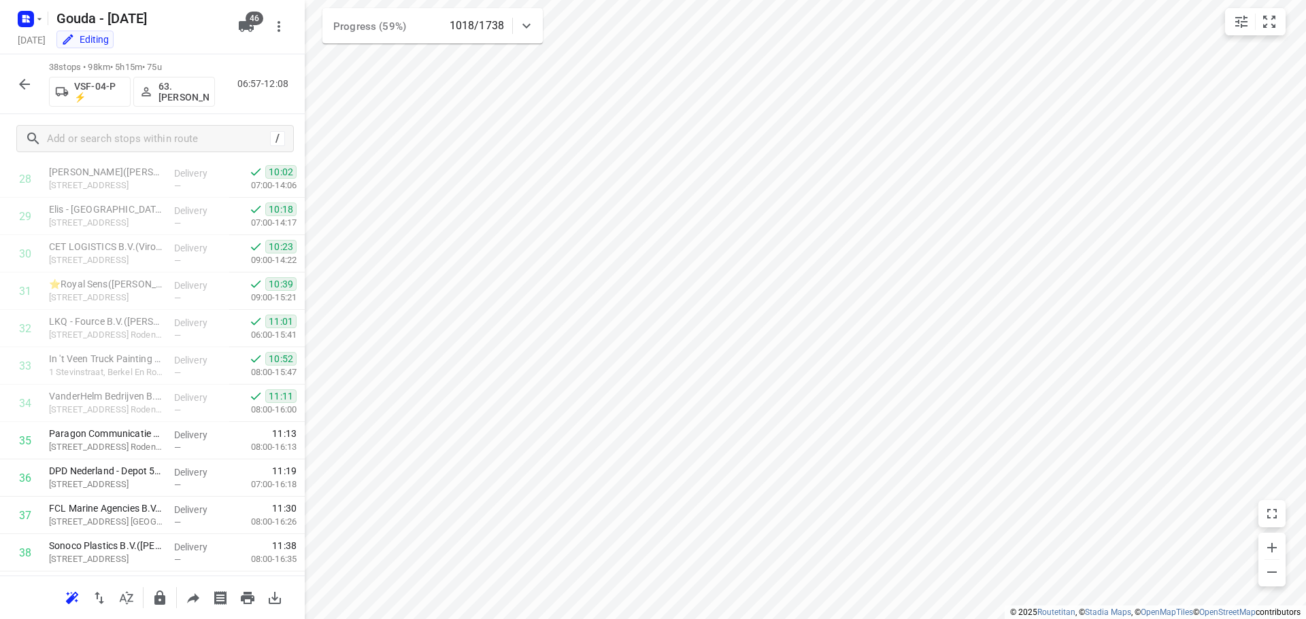
scroll to position [1088, 0]
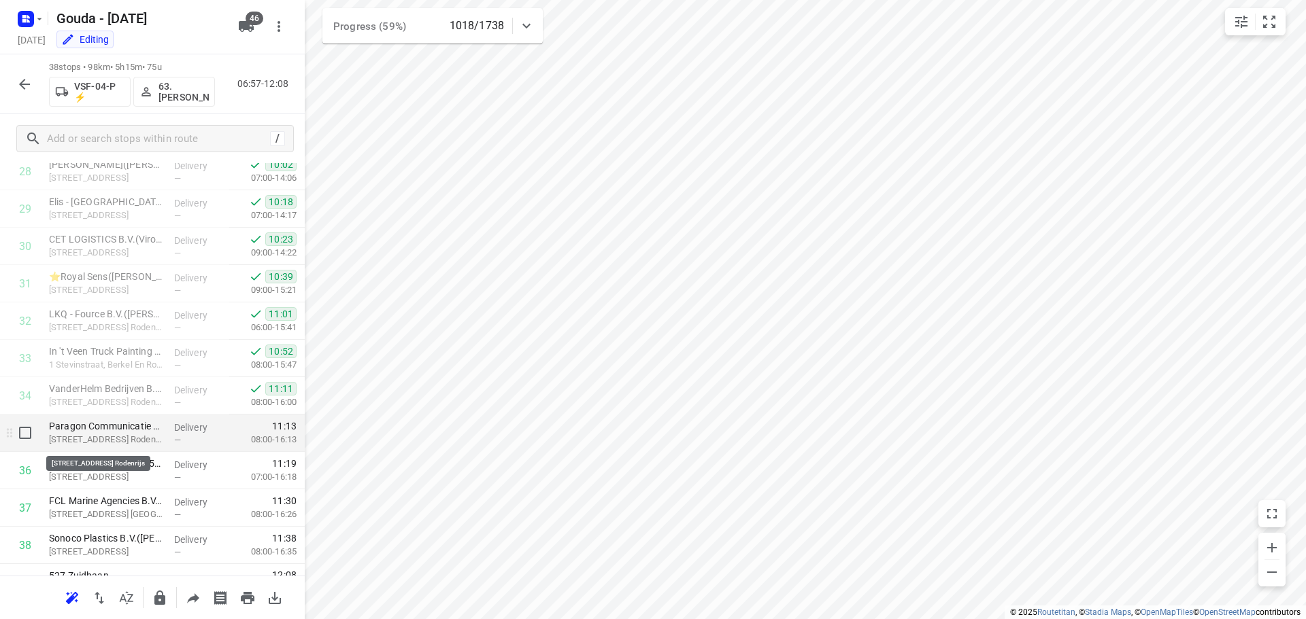
click at [129, 440] on p "Braillestraat 6, Berkel En Rodenrijs" at bounding box center [106, 440] width 114 height 14
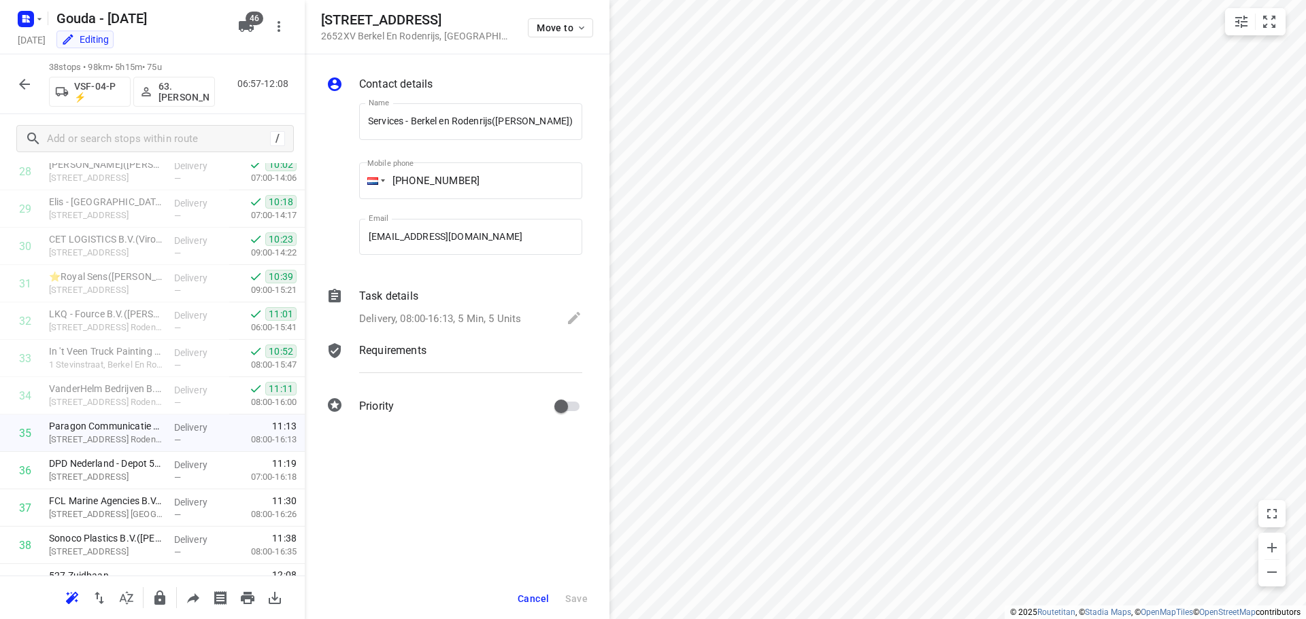
scroll to position [0, 0]
click at [452, 320] on p "Delivery, 08:00-16:13, 5 Min, 5 Units" at bounding box center [440, 319] width 162 height 16
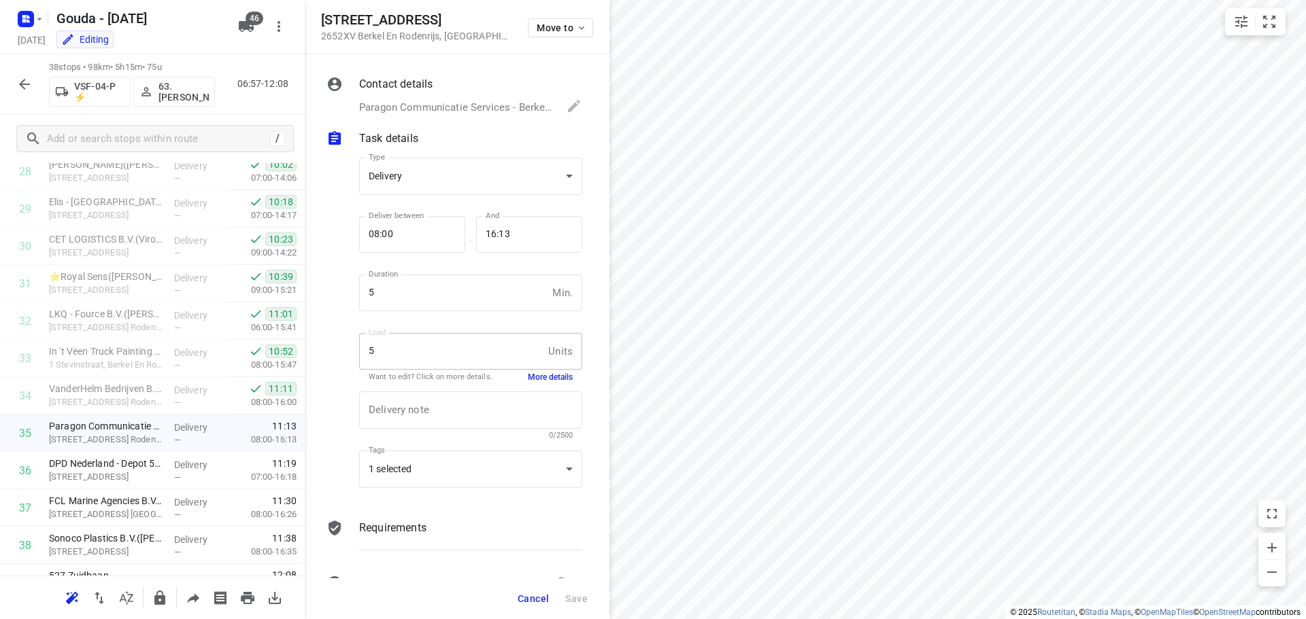
click at [537, 381] on button "More details" at bounding box center [550, 378] width 45 height 12
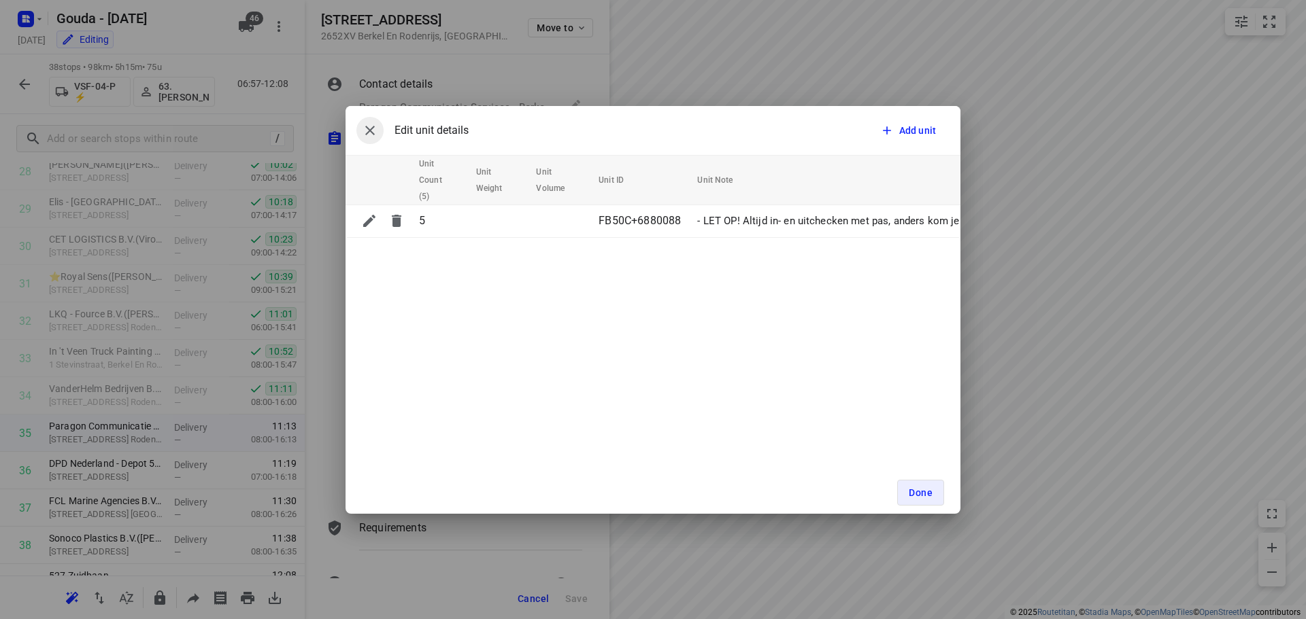
click at [375, 130] on icon "button" at bounding box center [370, 130] width 16 height 16
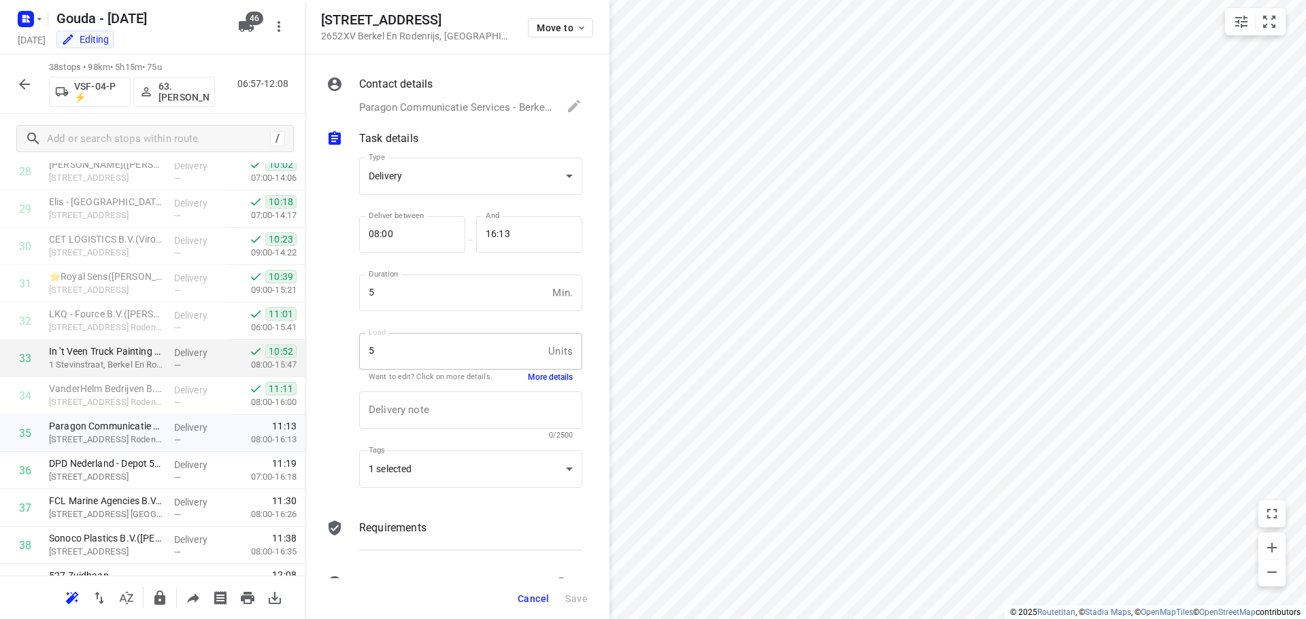
scroll to position [1114, 0]
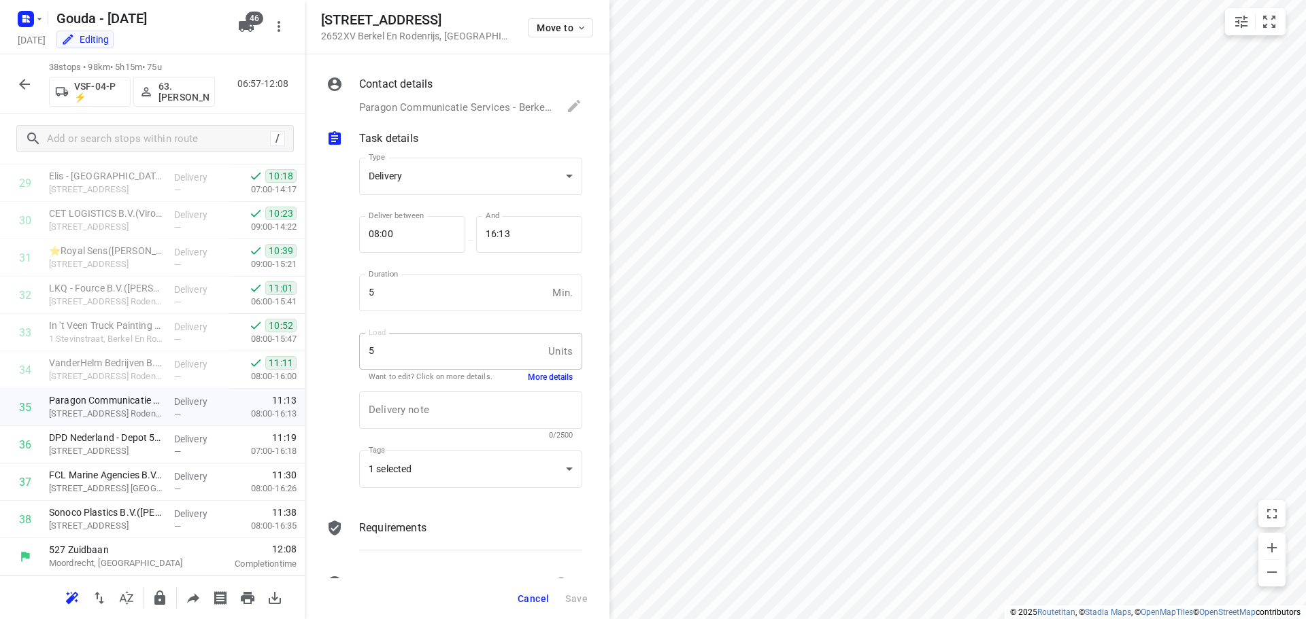
click at [513, 598] on button "Cancel" at bounding box center [533, 599] width 42 height 24
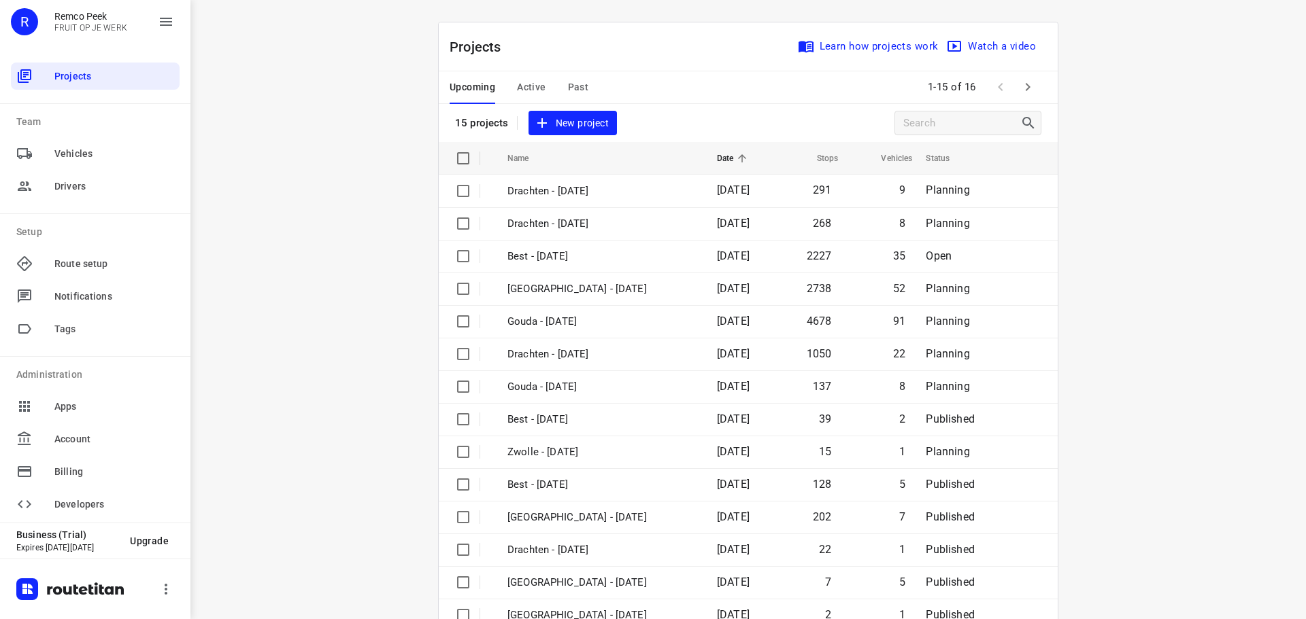
click at [518, 83] on span "Active" at bounding box center [531, 87] width 29 height 17
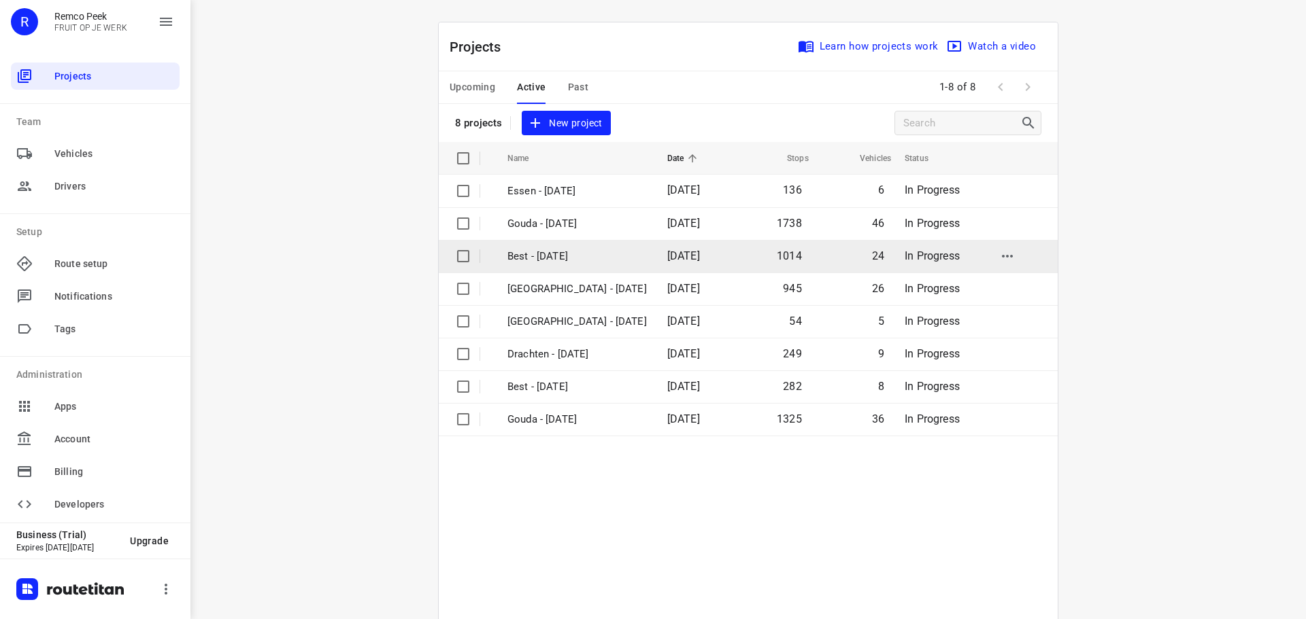
click at [558, 254] on p "Best - Wednesday" at bounding box center [576, 257] width 139 height 16
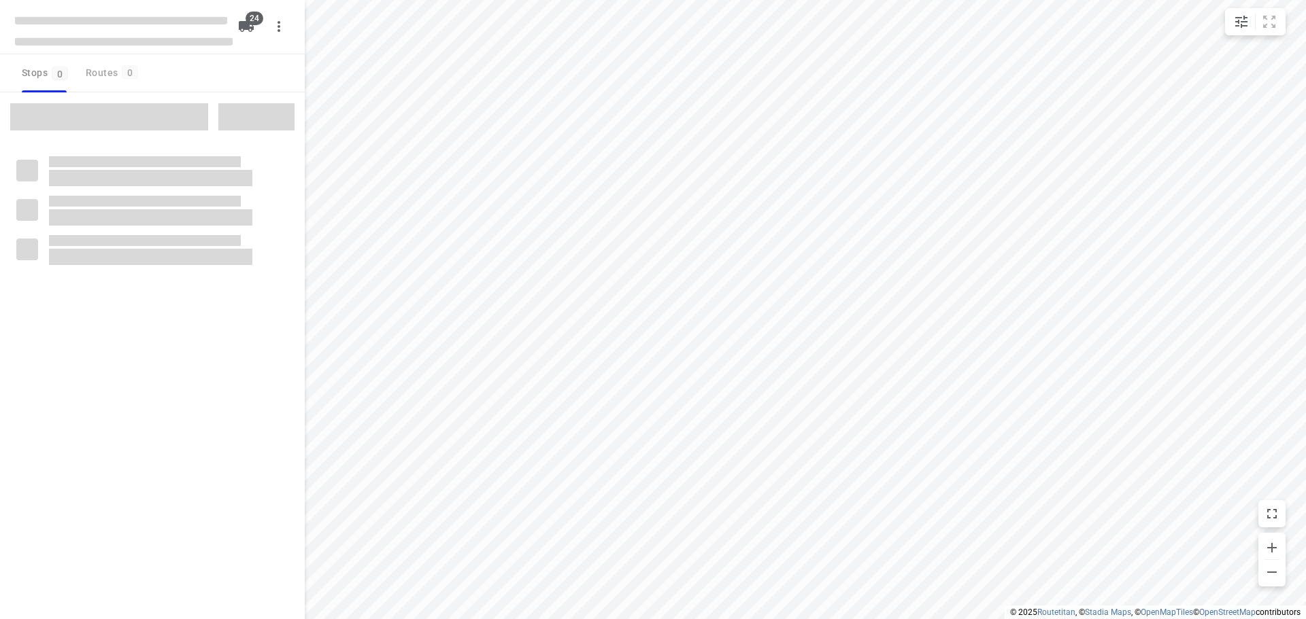
type input "distance"
checkbox input "true"
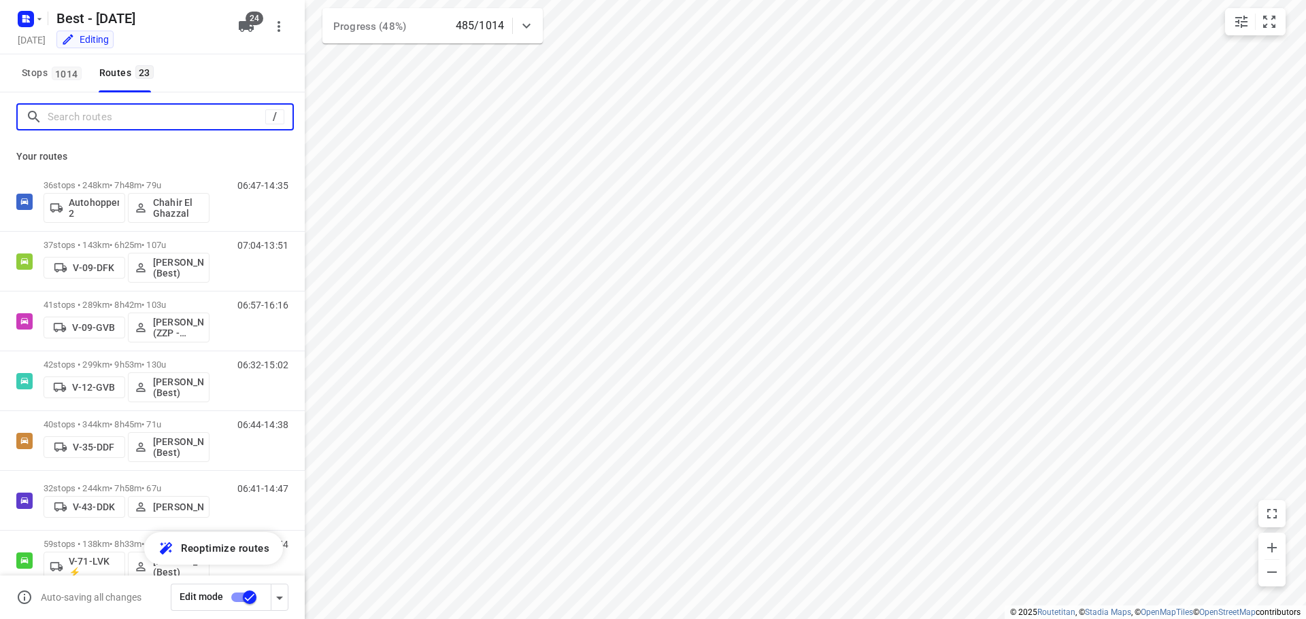
click at [133, 116] on input "Search routes" at bounding box center [157, 117] width 218 height 21
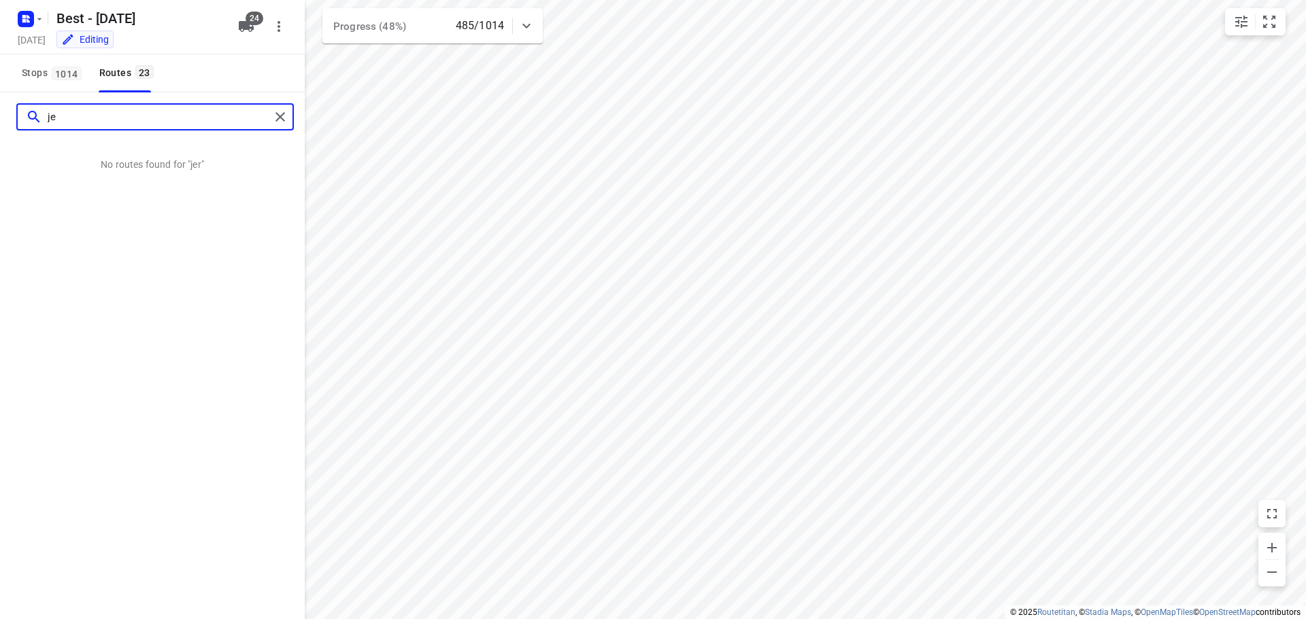
type input "j"
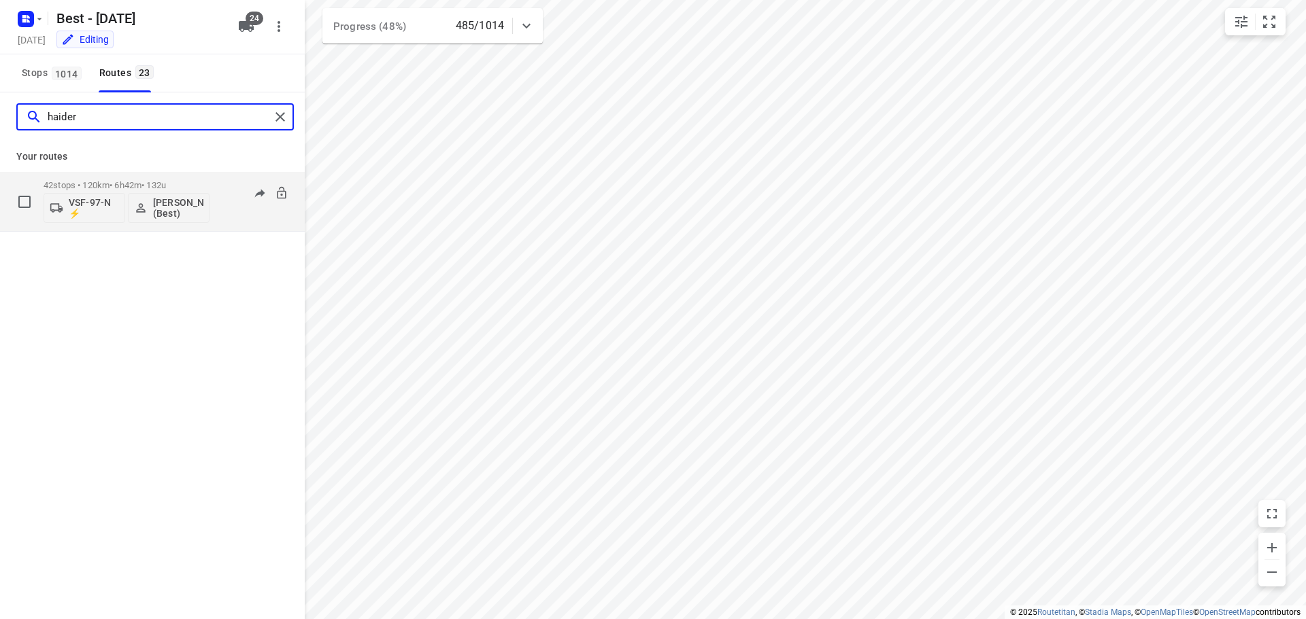
type input "haider"
click at [109, 186] on p "42 stops • 120km • 6h42m • 132u" at bounding box center [127, 185] width 166 height 10
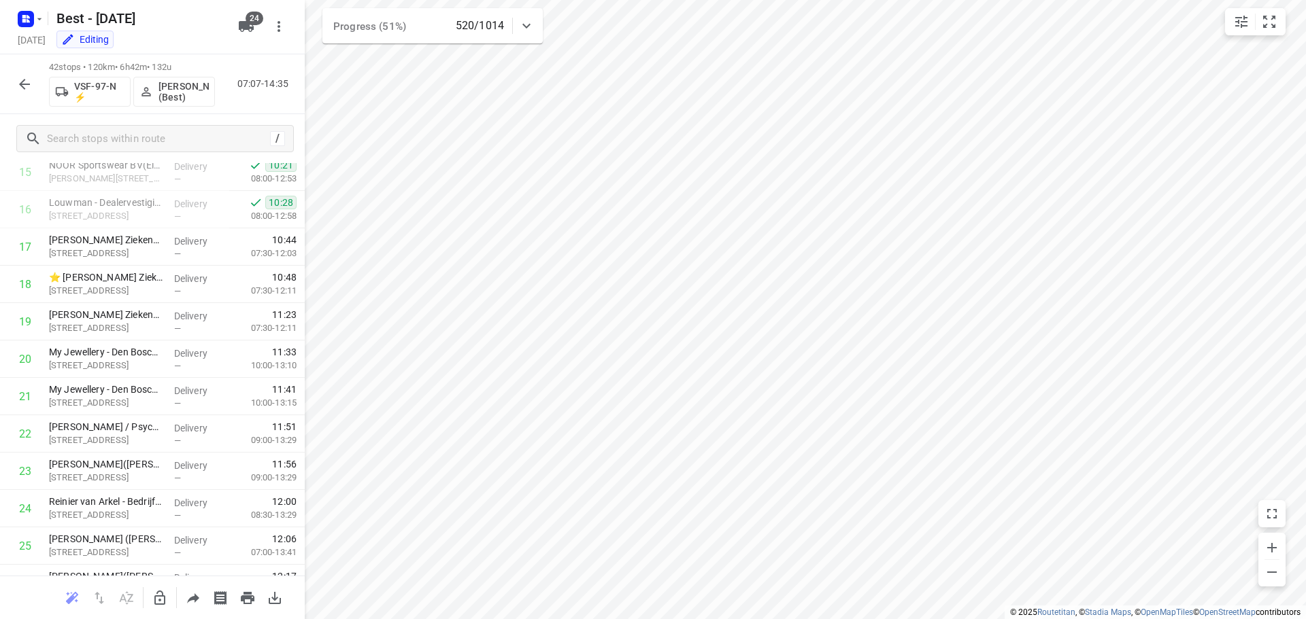
scroll to position [612, 0]
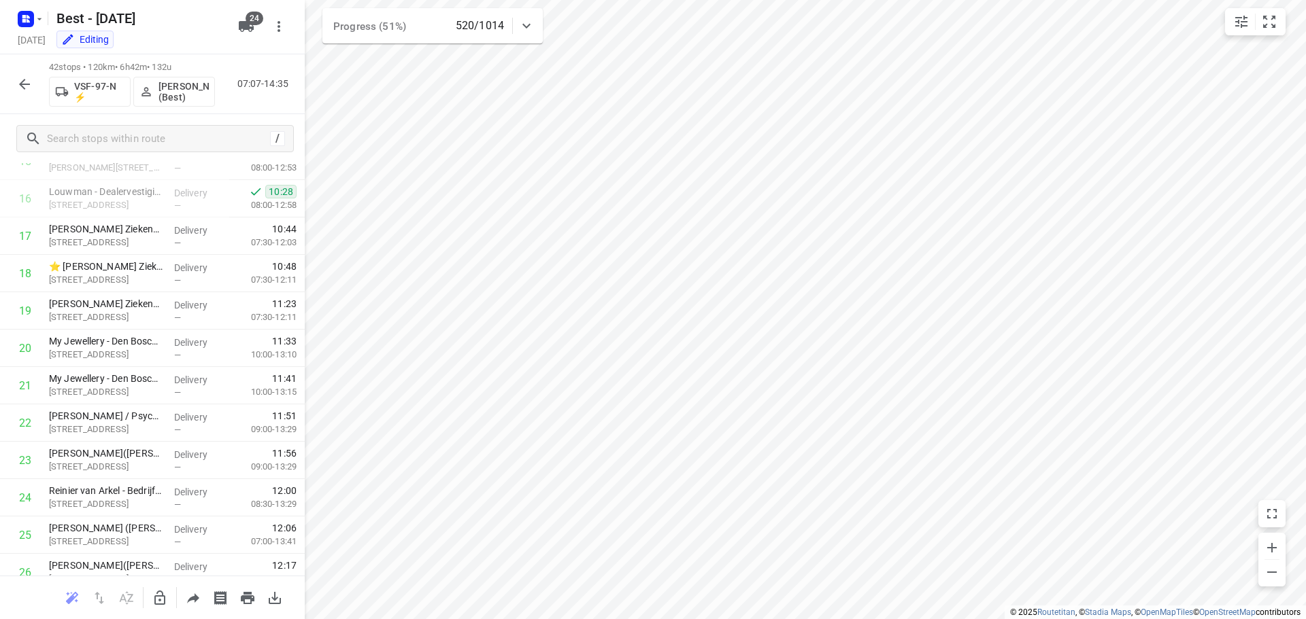
click at [24, 82] on icon "button" at bounding box center [24, 84] width 16 height 16
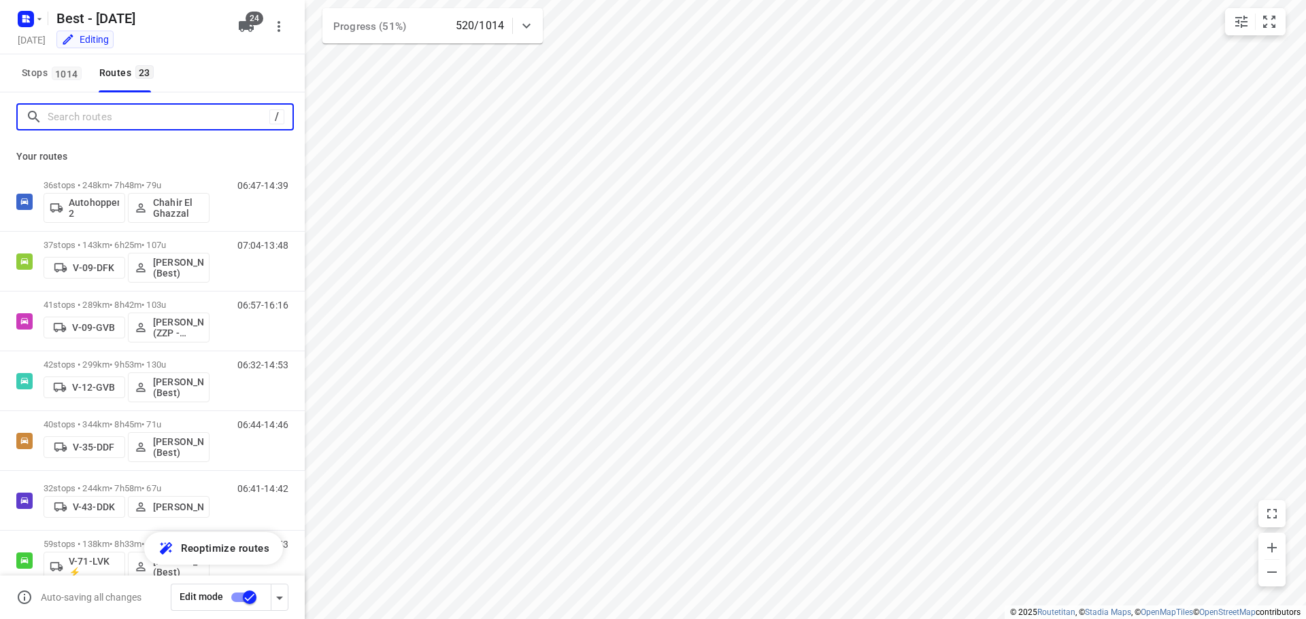
click at [135, 114] on input "Search routes" at bounding box center [159, 117] width 222 height 21
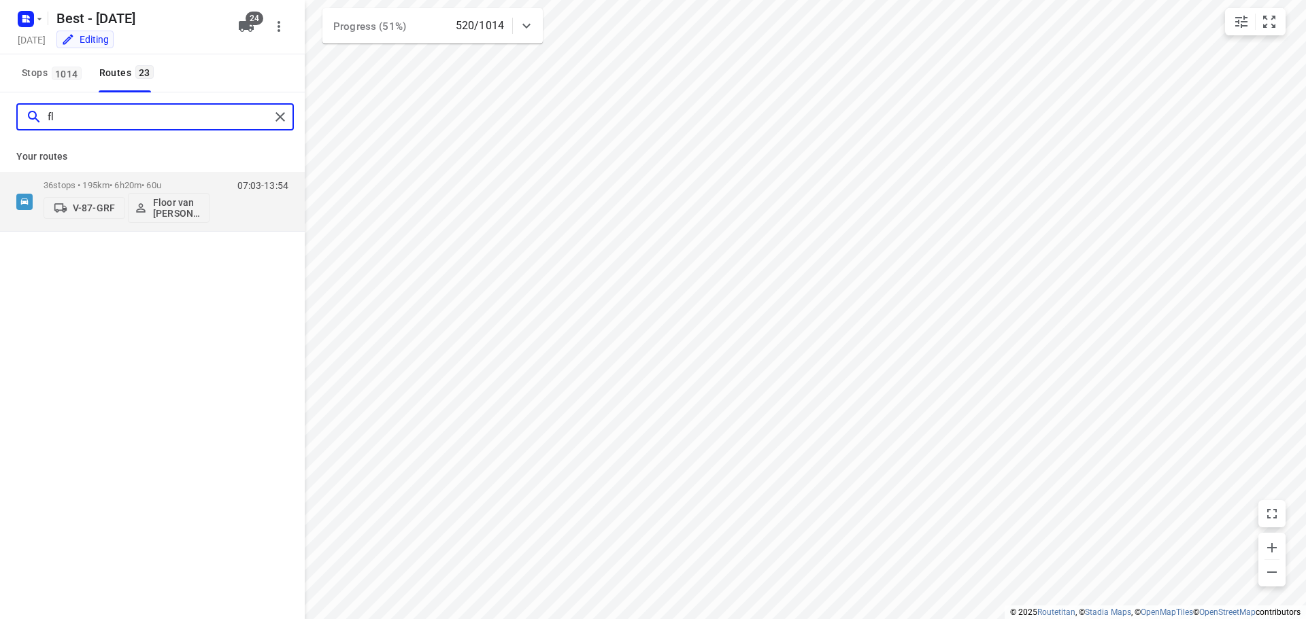
type input "f"
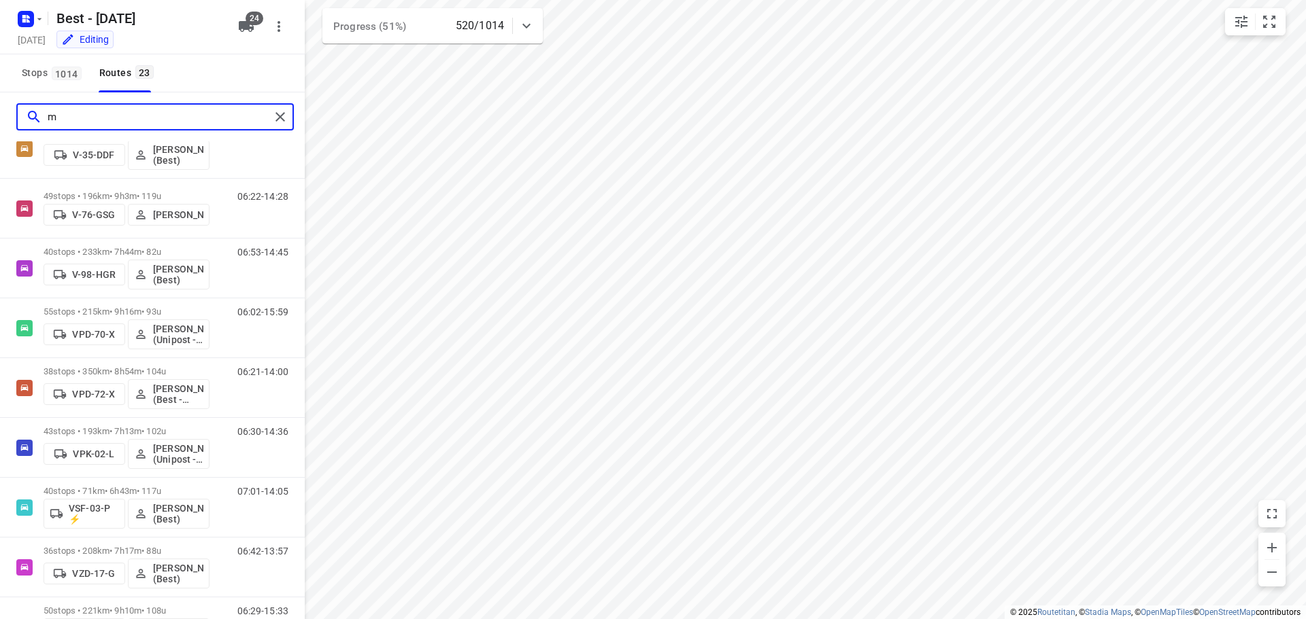
scroll to position [0, 0]
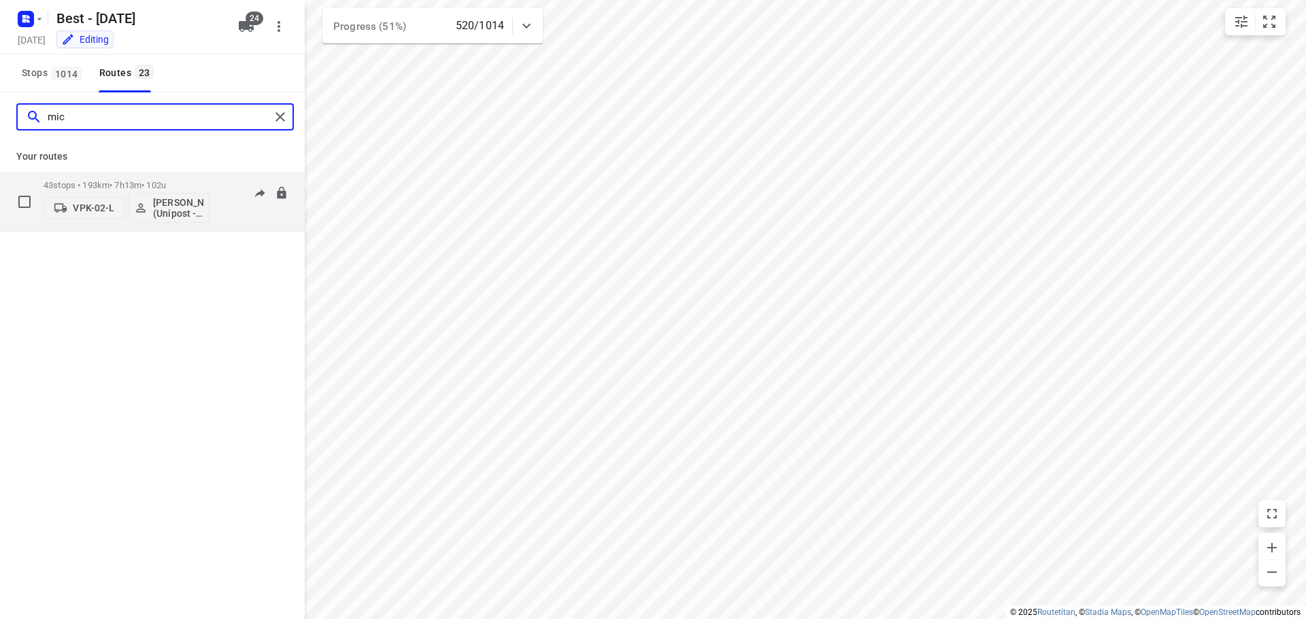
type input "mic"
click at [124, 188] on p "43 stops • 193km • 7h13m • 102u" at bounding box center [127, 185] width 166 height 10
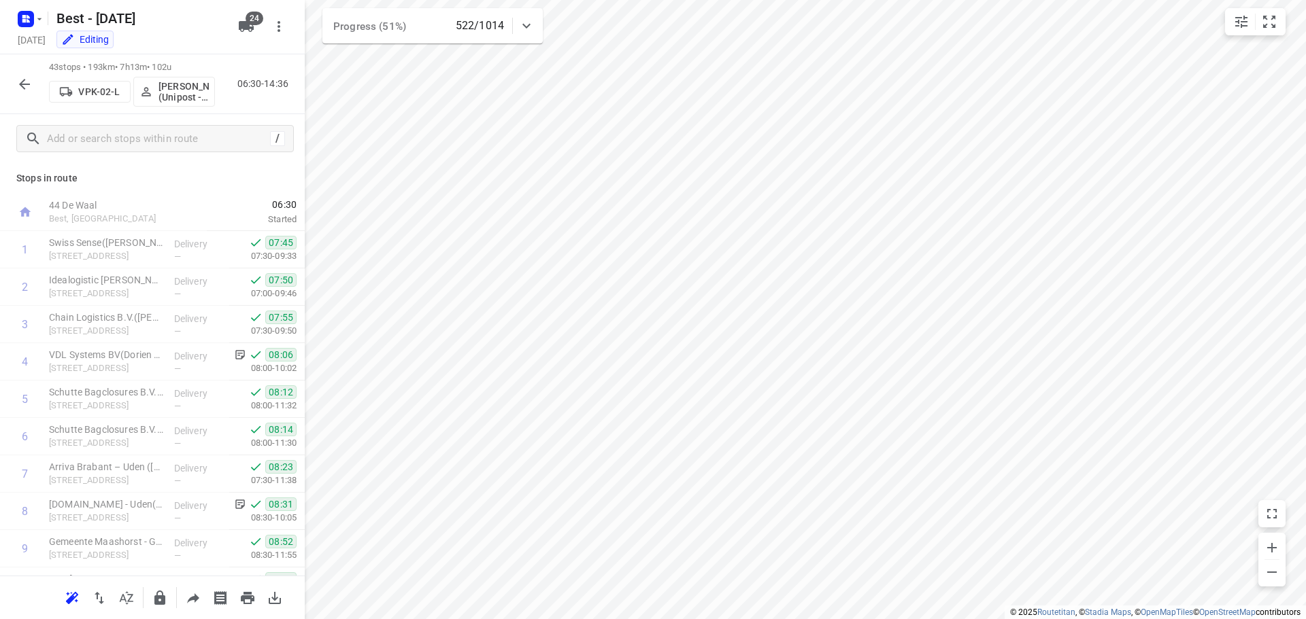
click at [29, 78] on icon "button" at bounding box center [24, 84] width 16 height 16
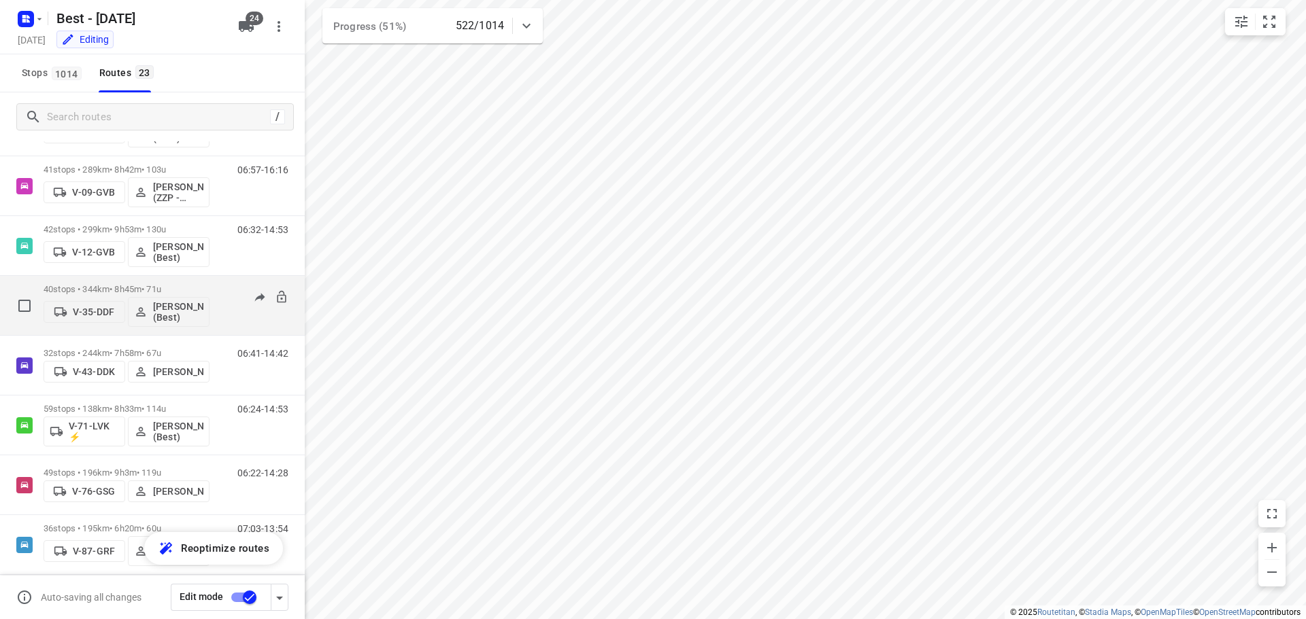
scroll to position [136, 0]
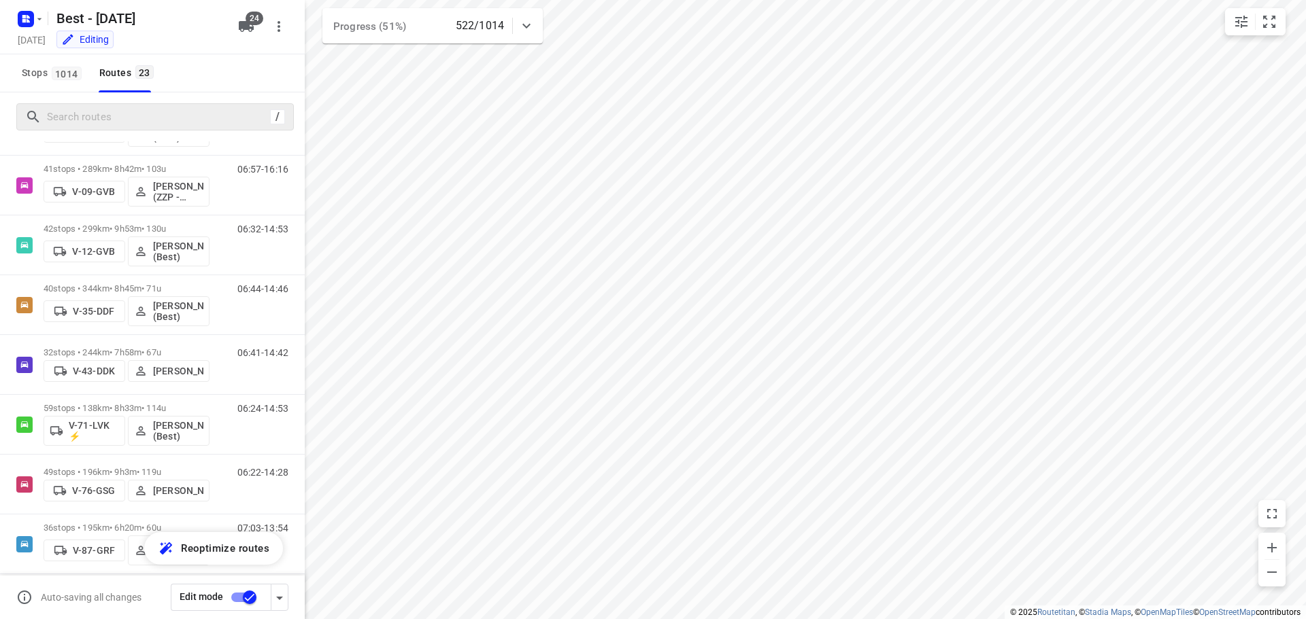
click at [165, 128] on div "/" at bounding box center [154, 116] width 277 height 27
click at [132, 120] on input "Search routes" at bounding box center [157, 117] width 218 height 21
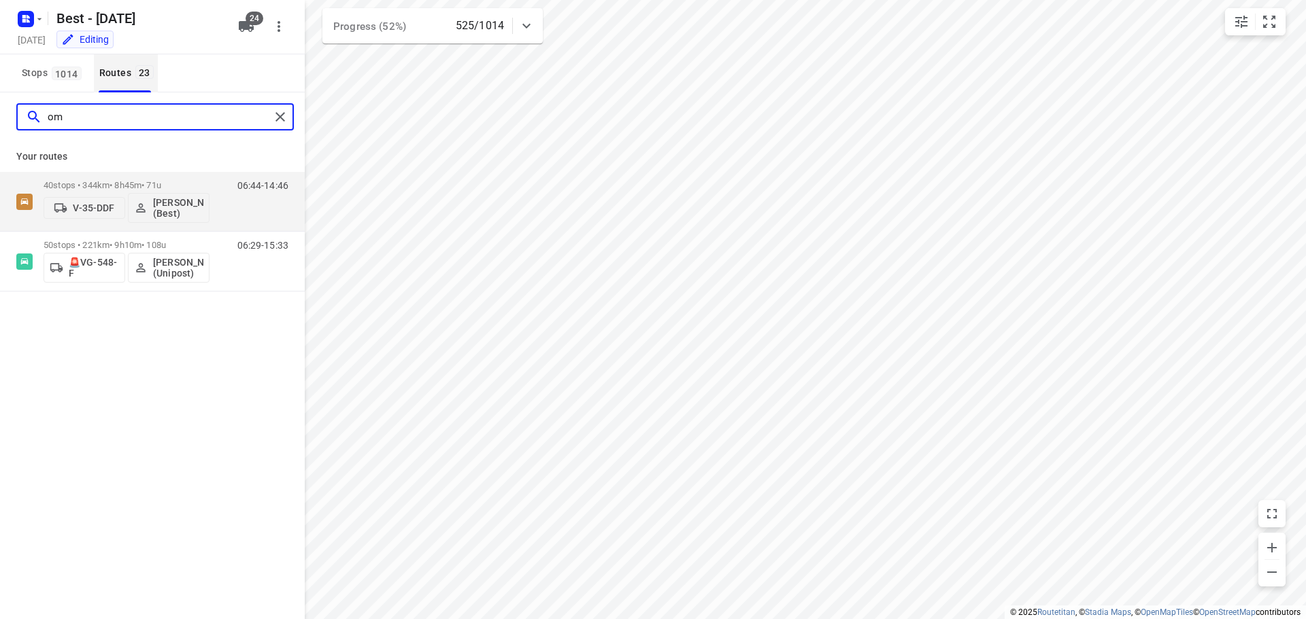
type input "om"
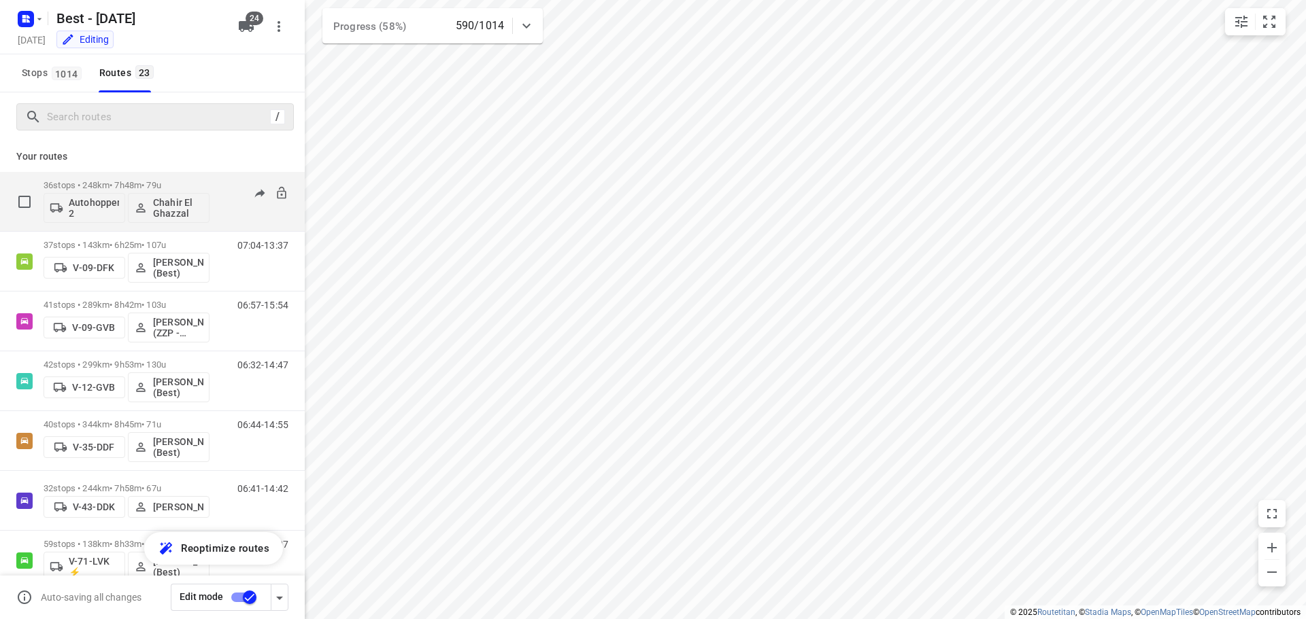
click at [99, 176] on div "36 stops • 248km • 7h48m • 79u Autohopper 2 Chahir El Ghazzal" at bounding box center [127, 201] width 166 height 56
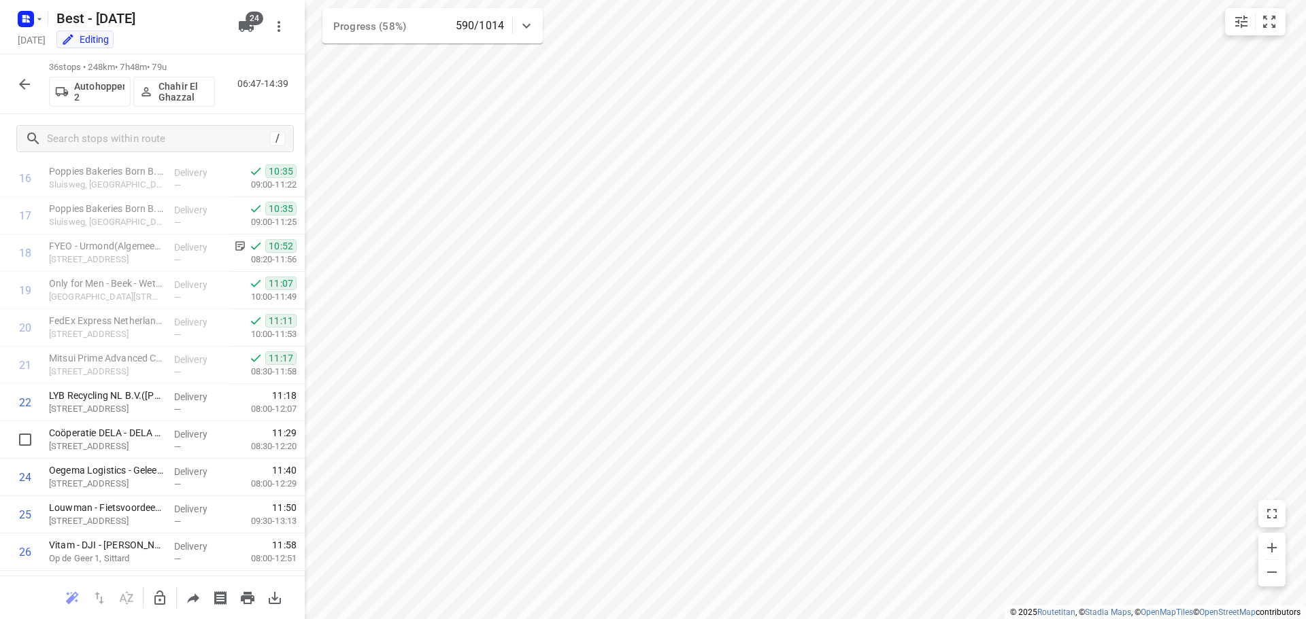
scroll to position [612, 0]
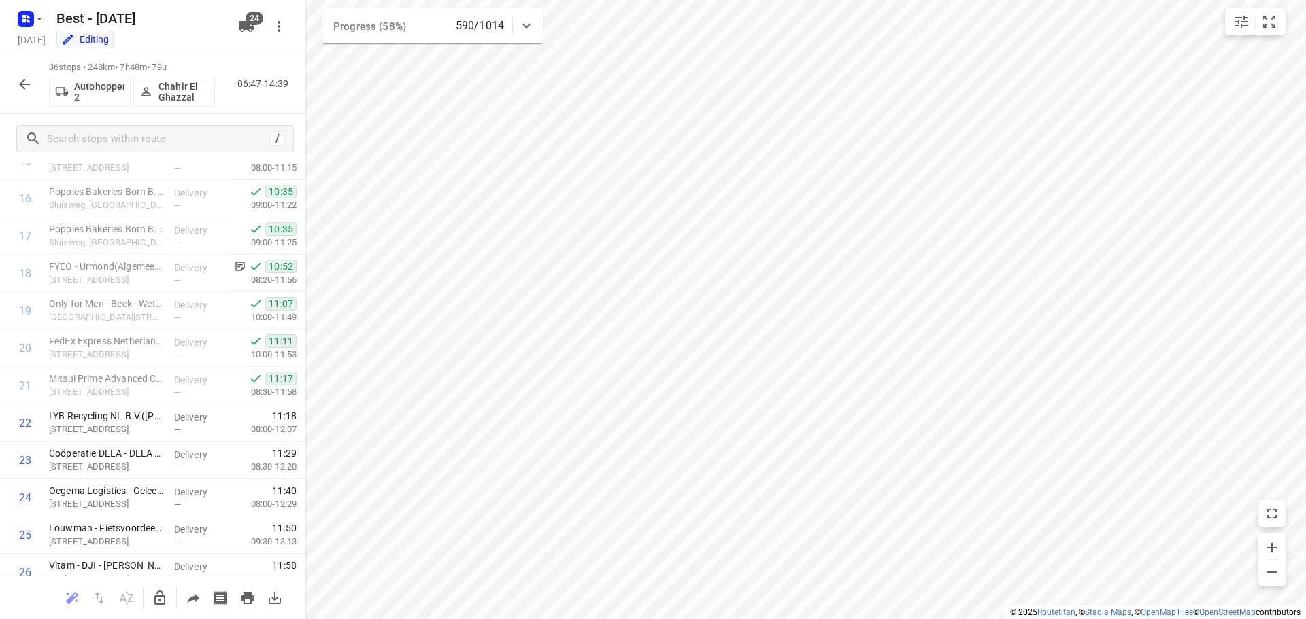
click at [35, 100] on div "36 stops • 248km • 7h48m • 79u Autohopper 2 Chahir El Ghazzal 06:47-14:39" at bounding box center [152, 84] width 305 height 60
click at [33, 94] on button "button" at bounding box center [24, 84] width 27 height 27
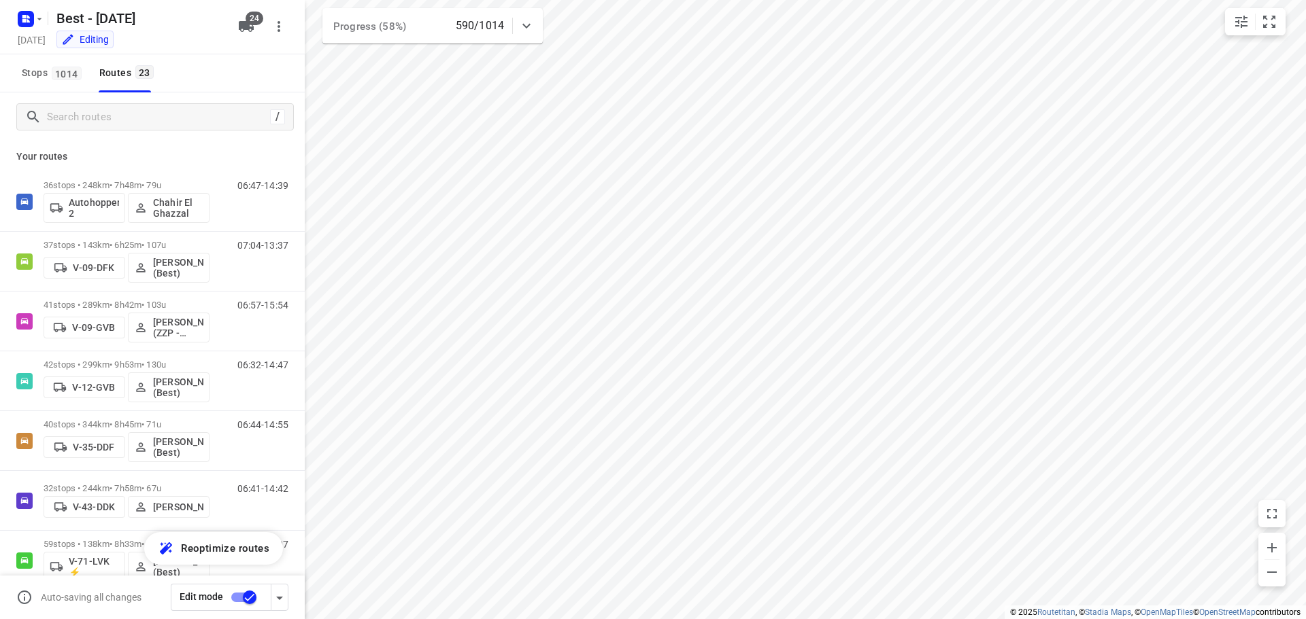
click at [134, 137] on div "/" at bounding box center [152, 116] width 305 height 49
click at [139, 127] on input "Search routes" at bounding box center [170, 117] width 245 height 21
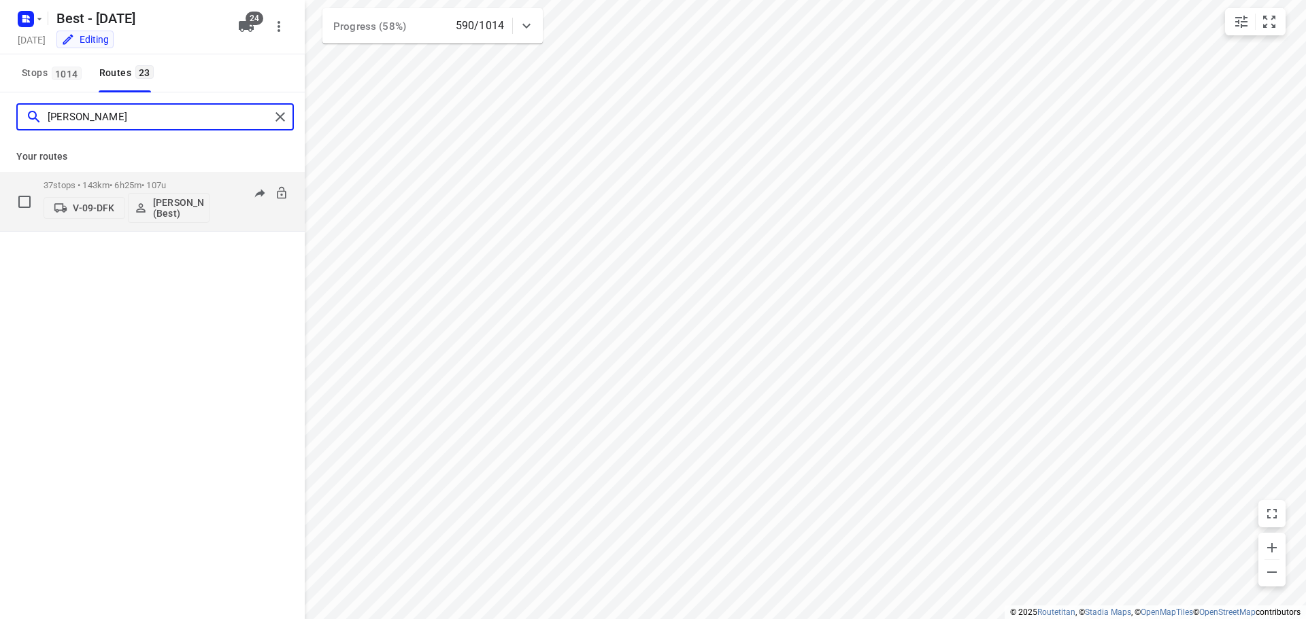
type input "tony"
click at [109, 184] on p "37 stops • 143km • 6h25m • 107u" at bounding box center [127, 185] width 166 height 10
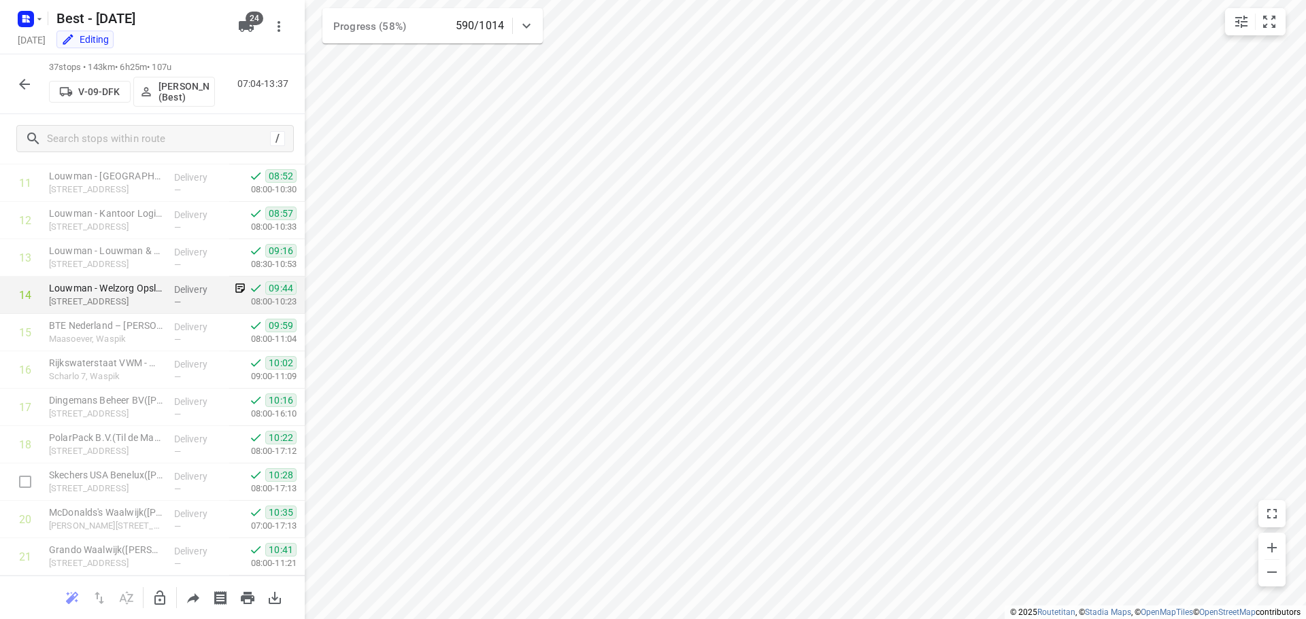
scroll to position [408, 0]
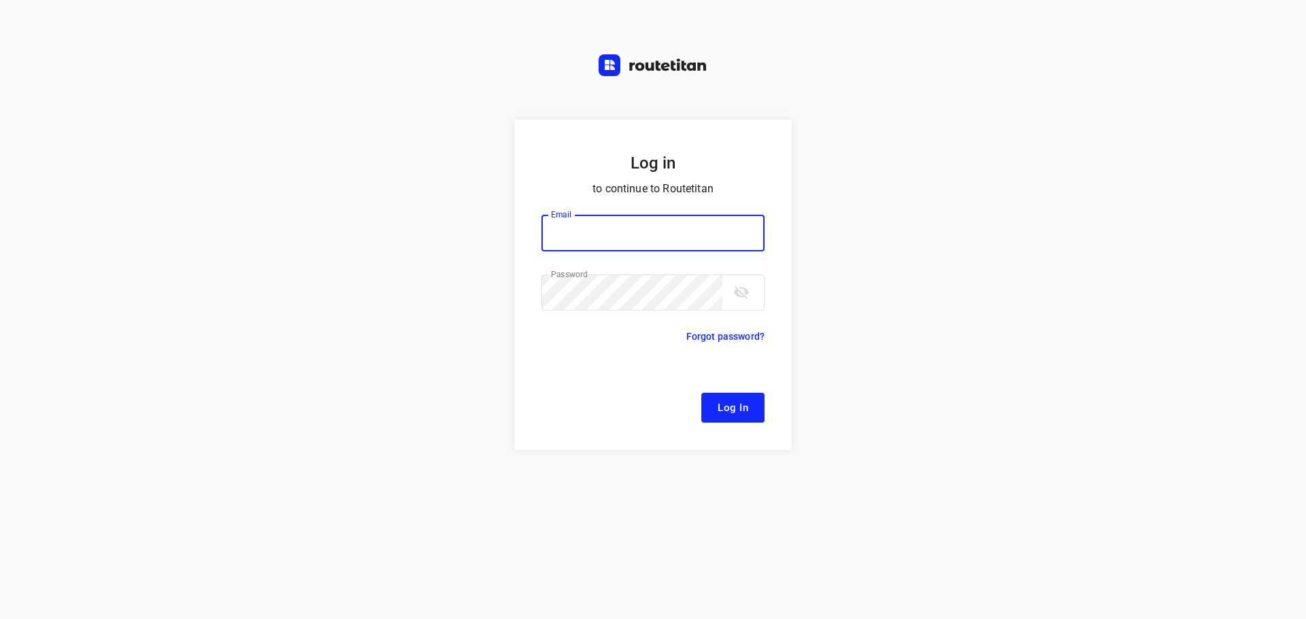
type input "[EMAIL_ADDRESS][DOMAIN_NAME]"
click at [727, 402] on span "Log In" at bounding box center [732, 408] width 31 height 18
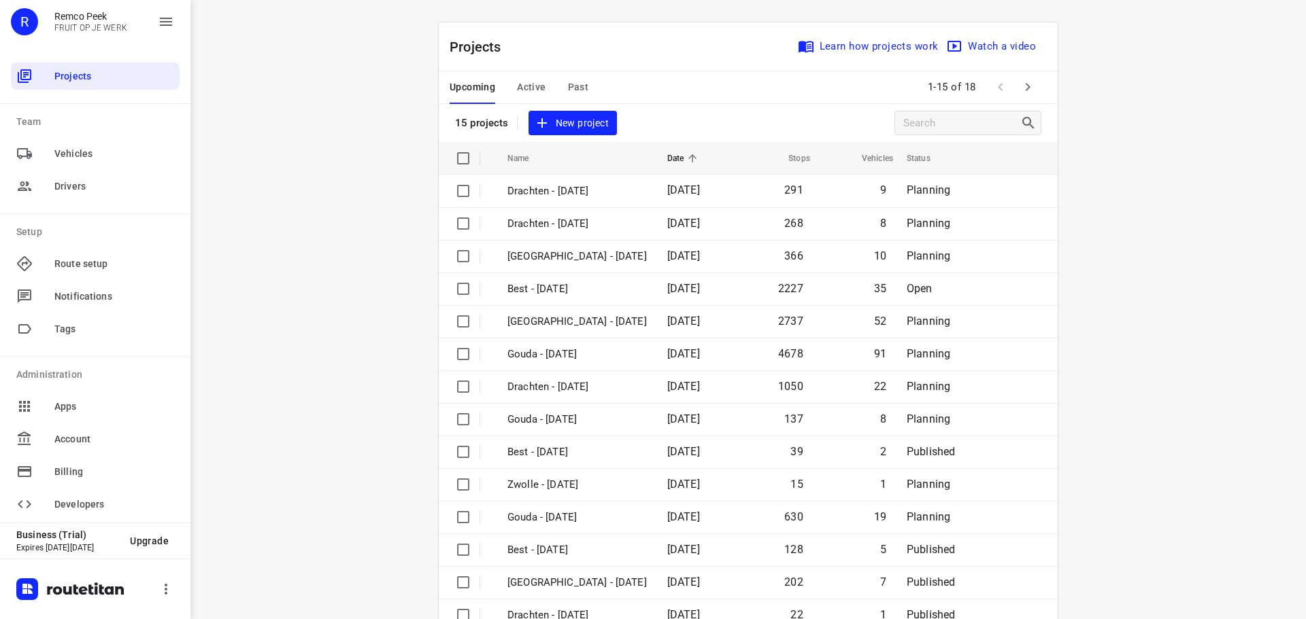
click at [534, 87] on span "Active" at bounding box center [531, 87] width 29 height 17
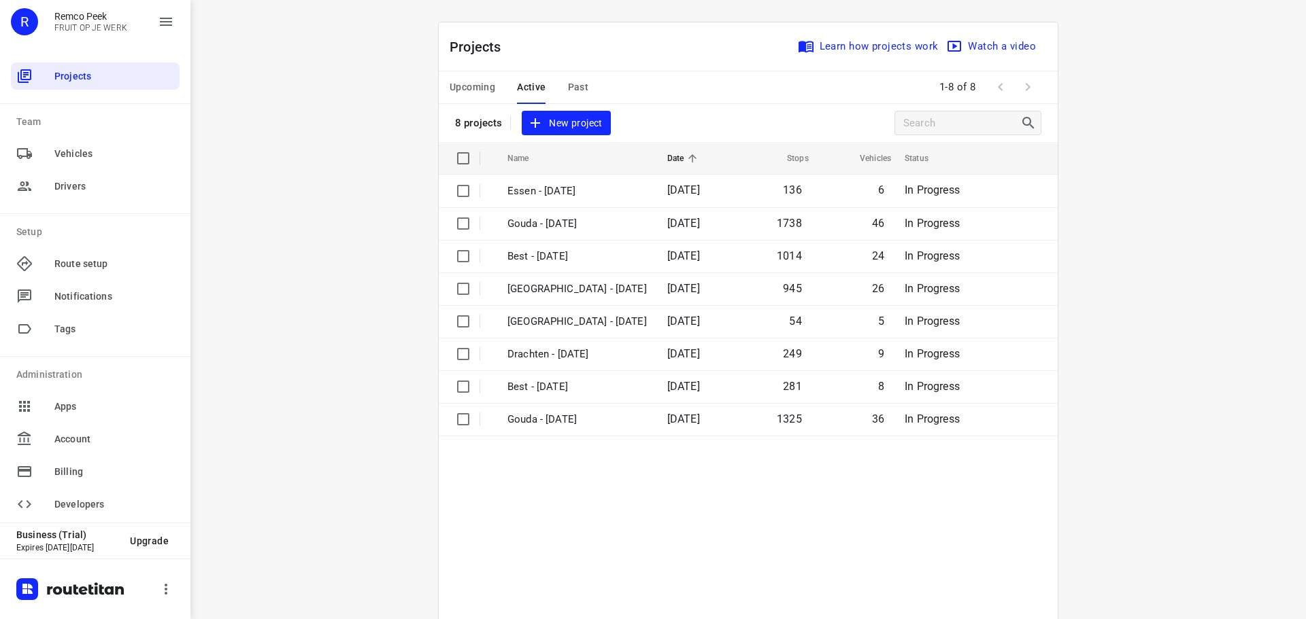
click at [487, 90] on span "Upcoming" at bounding box center [472, 87] width 46 height 17
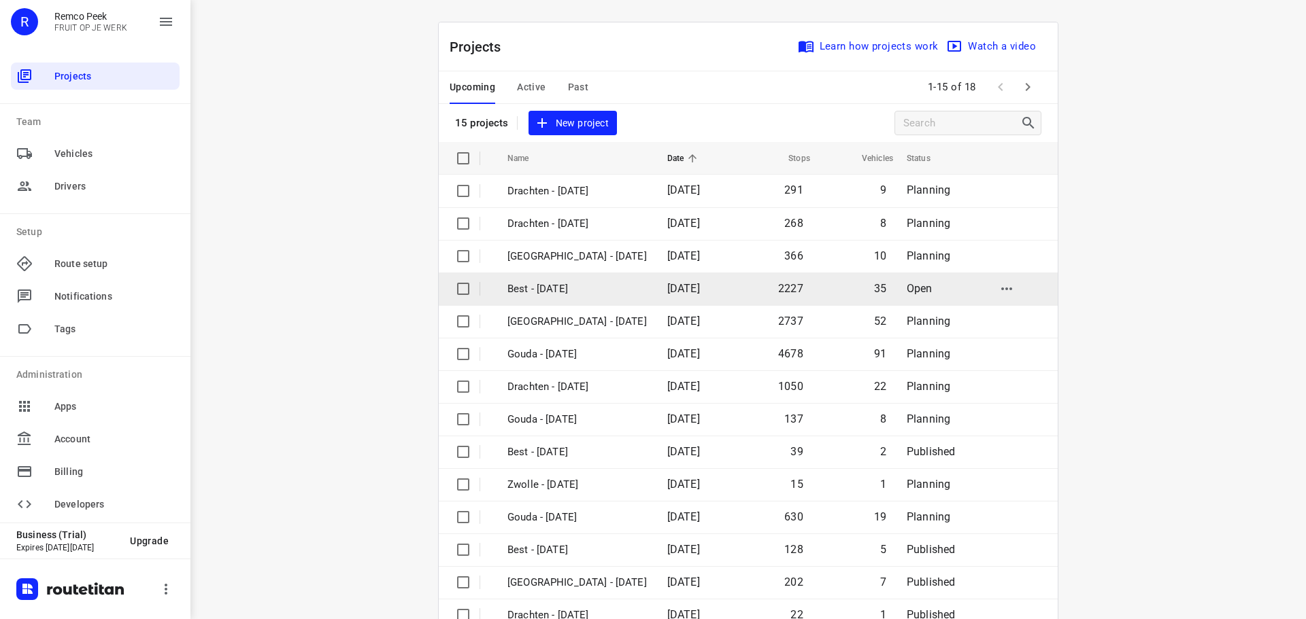
click at [588, 284] on p "Best - [DATE]" at bounding box center [576, 290] width 139 height 16
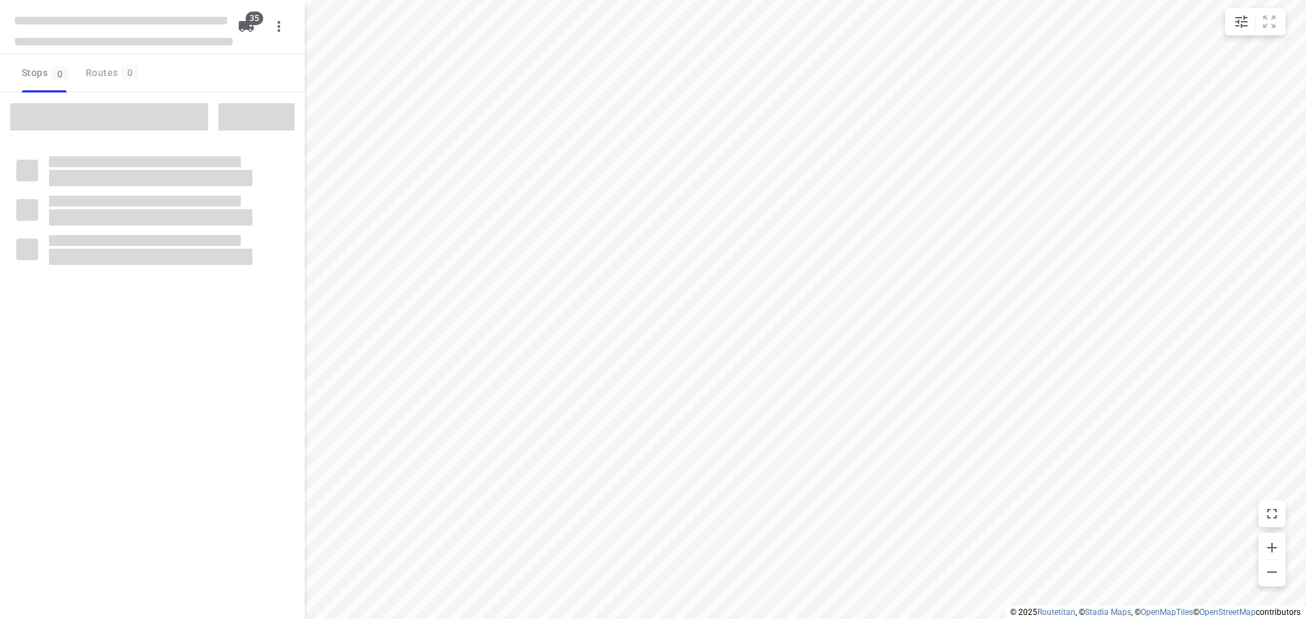
type input "distance"
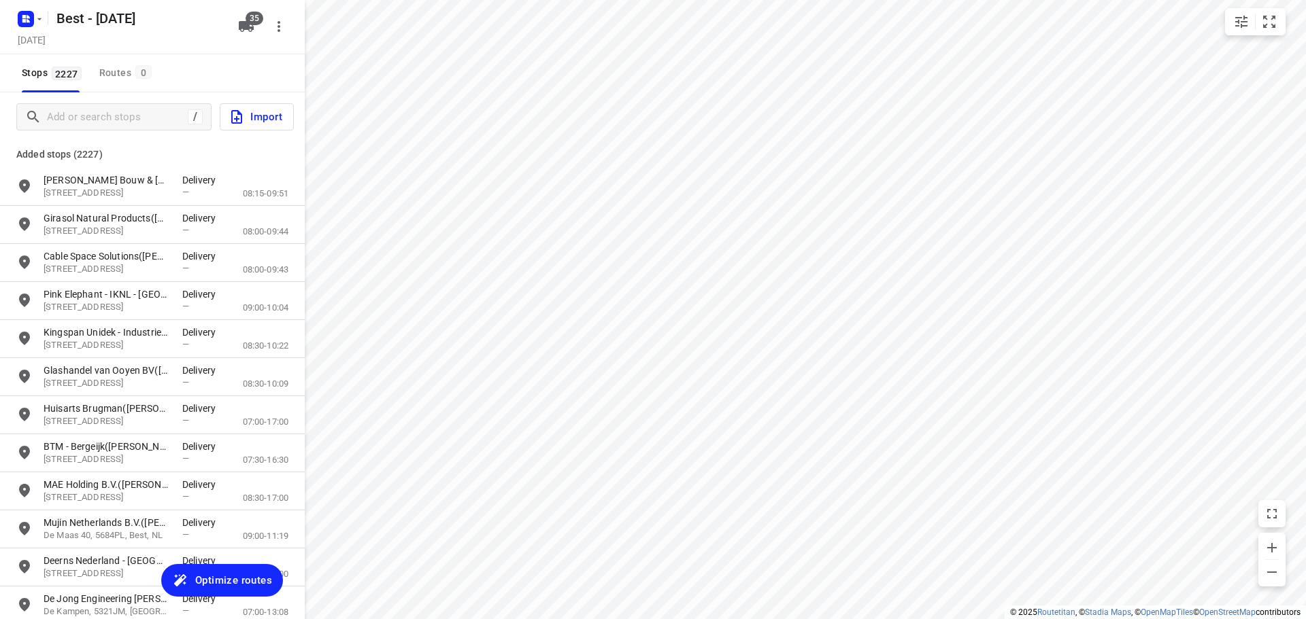
click at [215, 576] on span "Optimize routes" at bounding box center [233, 581] width 77 height 18
